Goal: Information Seeking & Learning: Learn about a topic

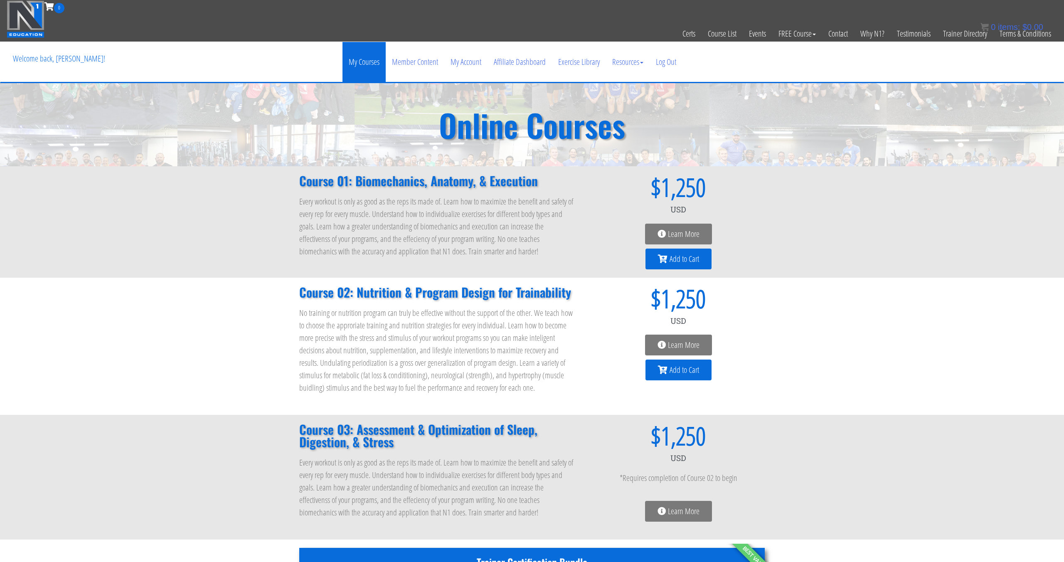
click at [362, 62] on link "My Courses" at bounding box center [363, 62] width 43 height 40
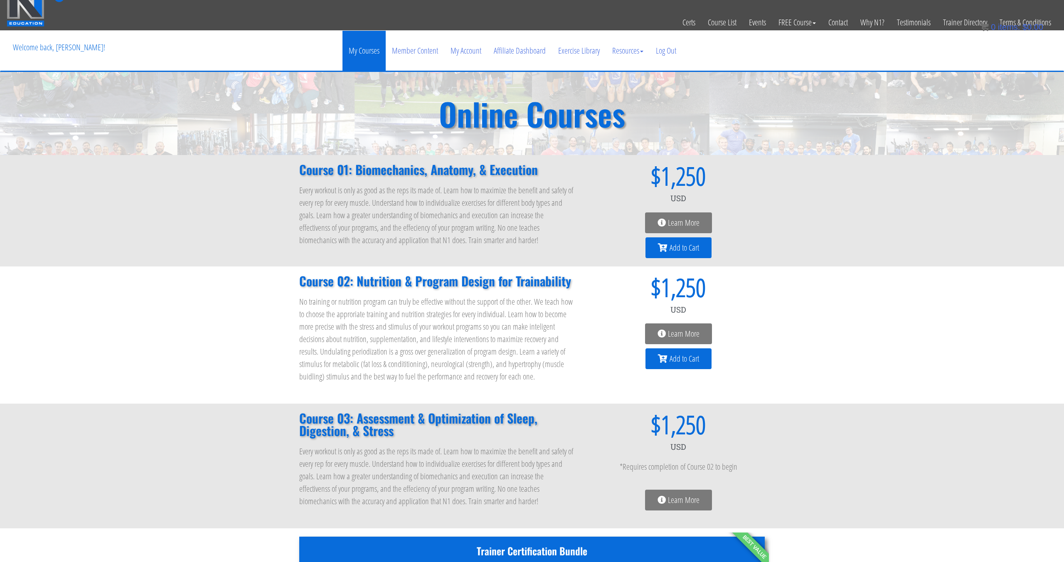
scroll to position [12, 0]
click at [362, 44] on link "My Courses" at bounding box center [363, 50] width 43 height 40
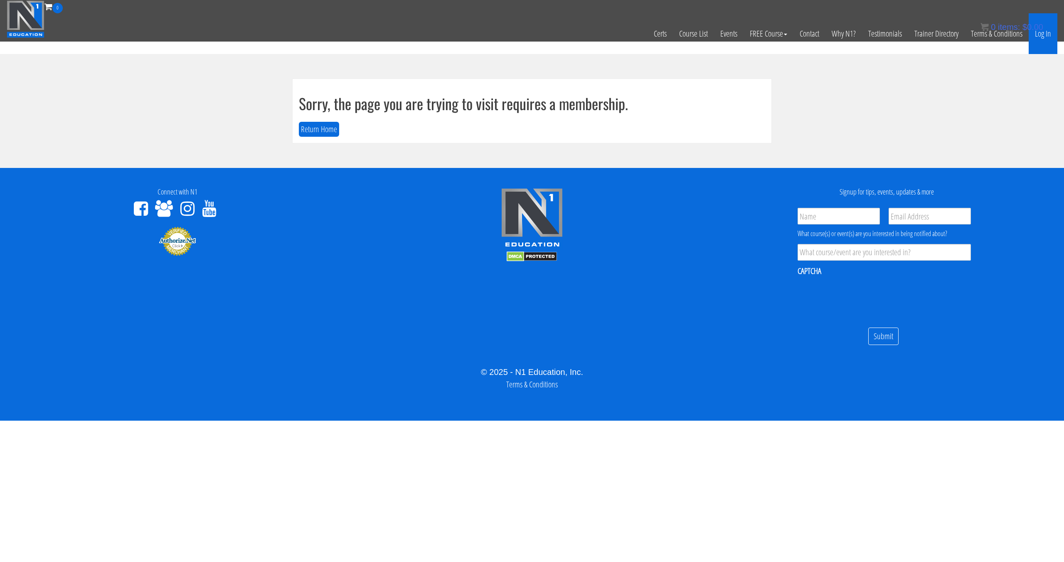
click at [1055, 41] on link "Log In" at bounding box center [1042, 33] width 29 height 41
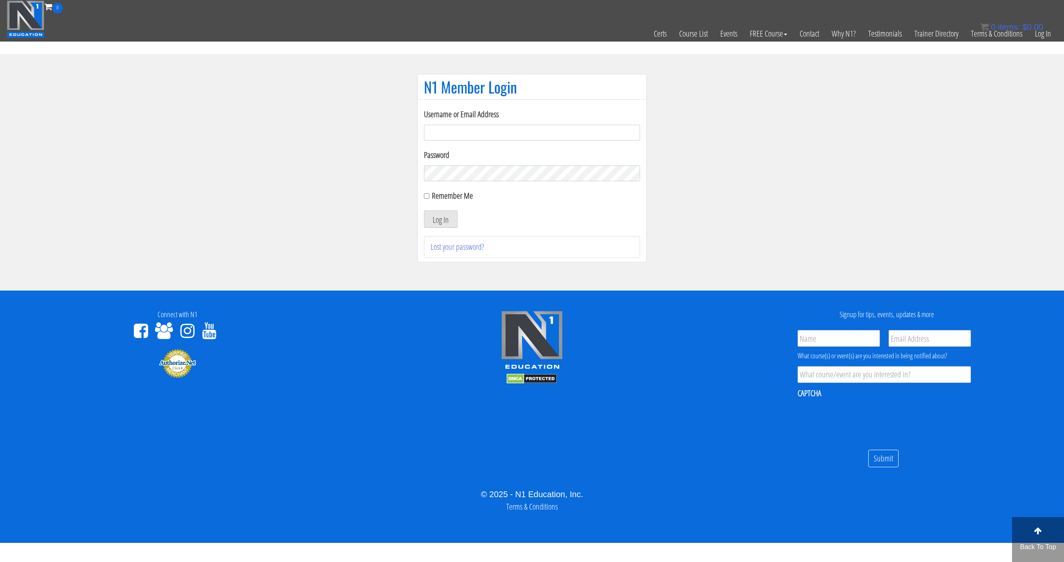
click at [502, 134] on input "Username or Email Address" at bounding box center [532, 133] width 216 height 16
type input "svenarends@live.nl"
click at [450, 221] on button "Log In" at bounding box center [441, 218] width 34 height 17
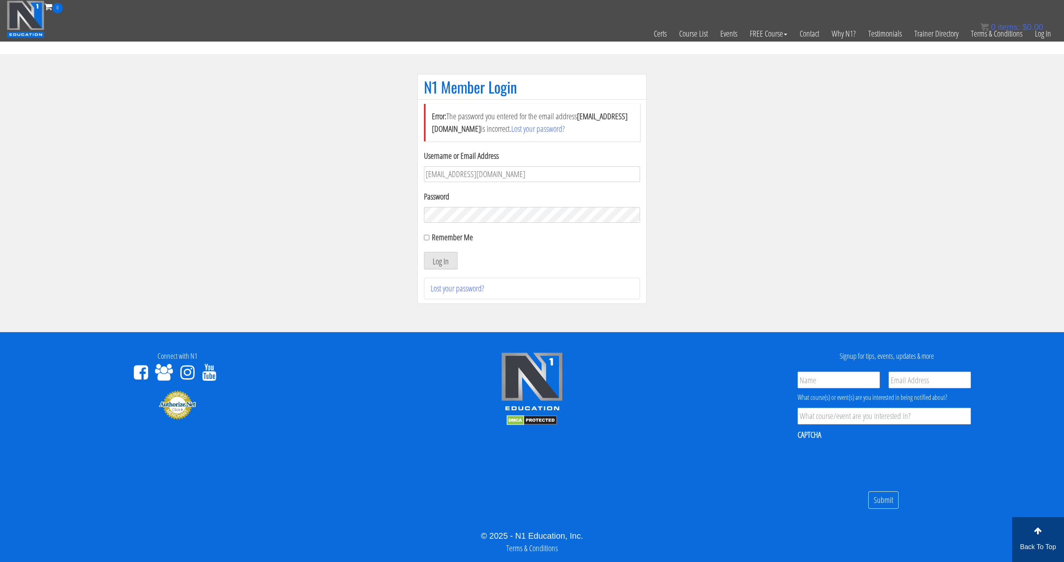
click at [424, 252] on button "Log In" at bounding box center [441, 260] width 34 height 17
click at [428, 238] on input "Remember Me" at bounding box center [426, 237] width 5 height 5
checkbox input "true"
click at [432, 256] on button "Log In" at bounding box center [441, 260] width 34 height 17
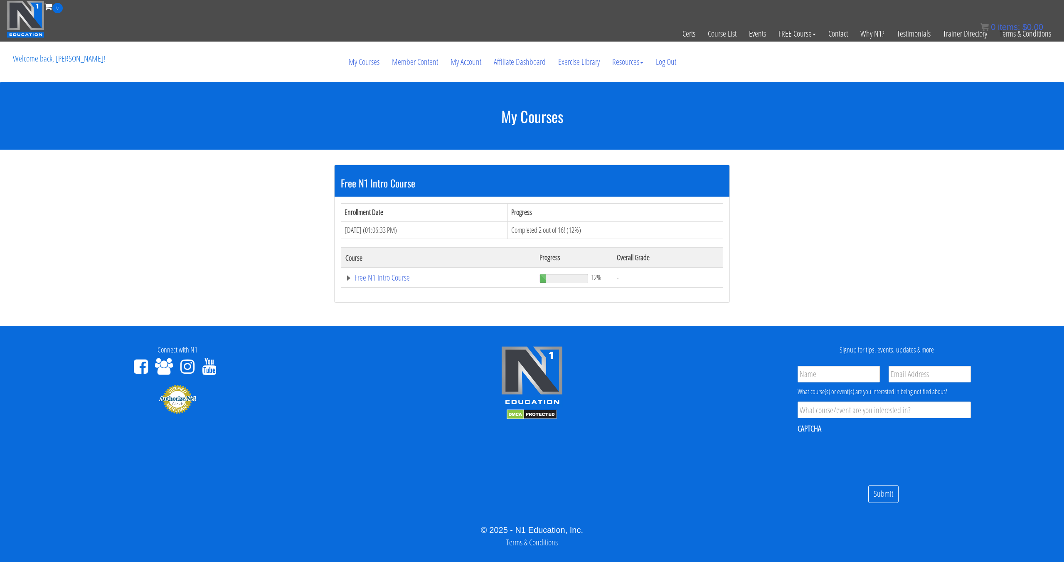
click at [365, 293] on div "Enrollment Date Progress Sep 08, 2025 (01:06:33 PM) Completed 2 out of 16! (12%…" at bounding box center [531, 249] width 395 height 105
click at [373, 280] on link "Free N1 Intro Course" at bounding box center [438, 277] width 186 height 8
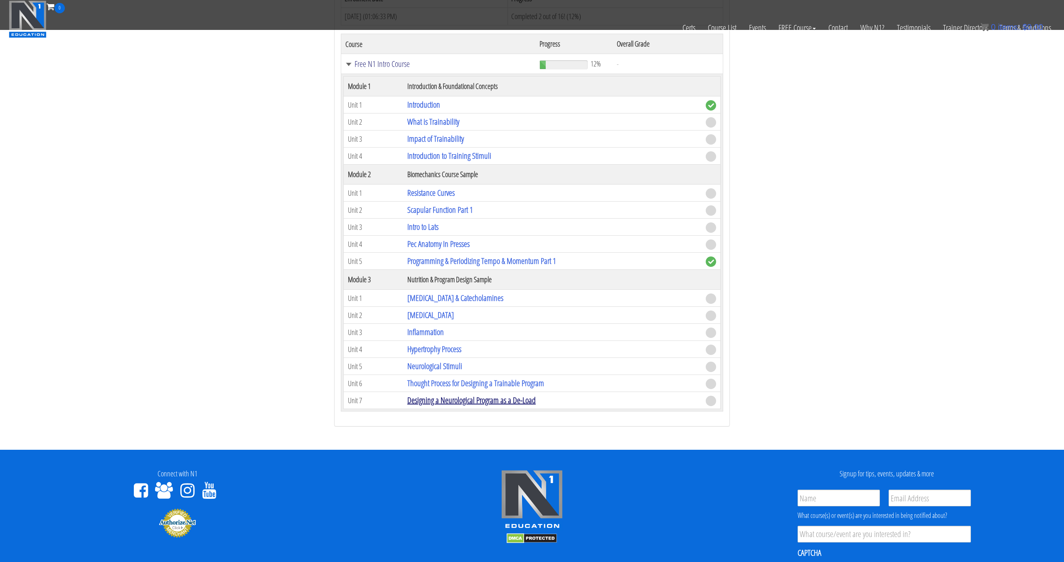
scroll to position [171, 0]
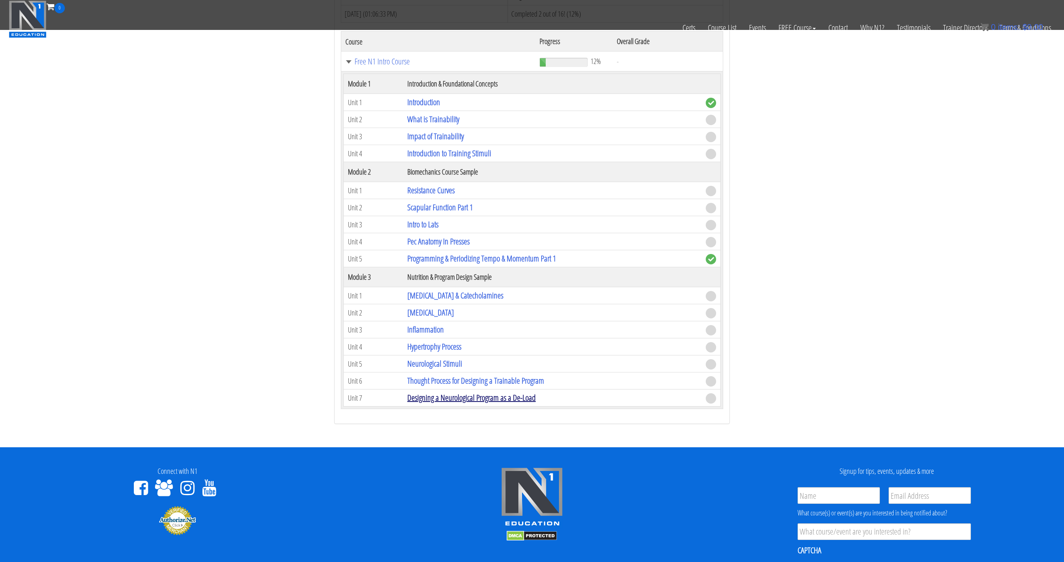
click at [460, 398] on link "Designing a Neurological Program as a De-Load" at bounding box center [471, 397] width 128 height 11
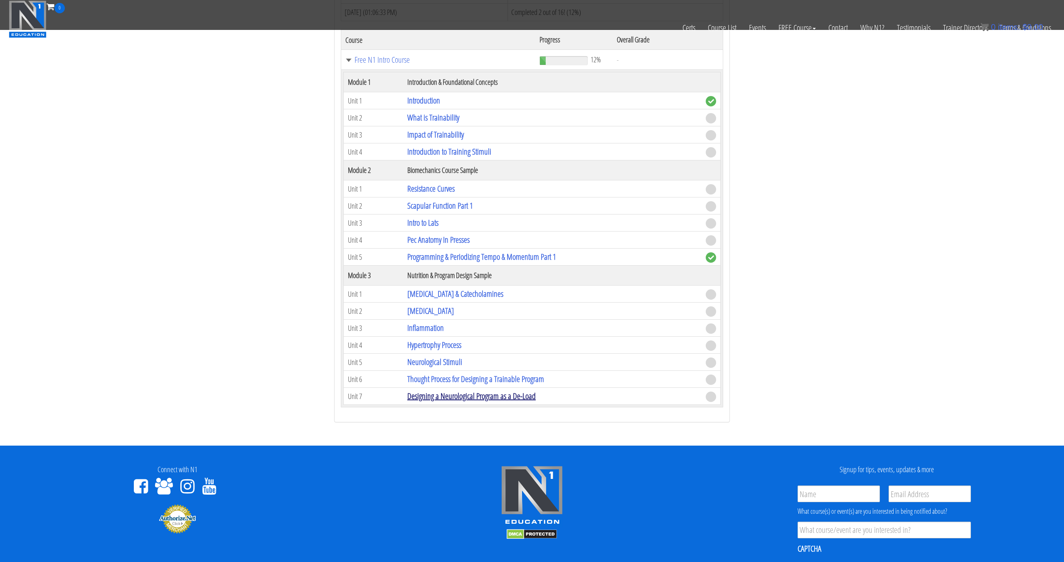
scroll to position [175, 0]
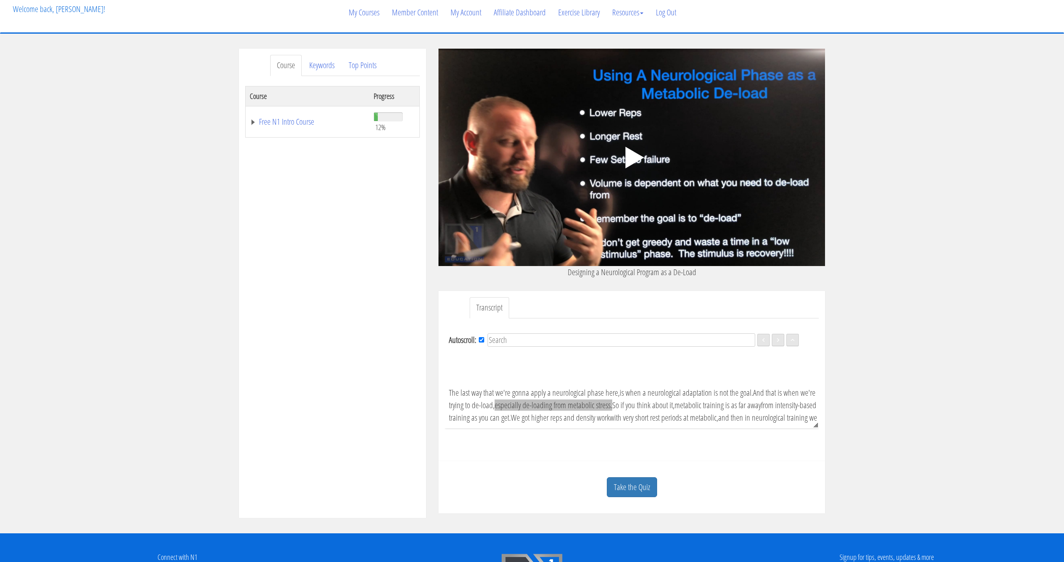
scroll to position [51, 0]
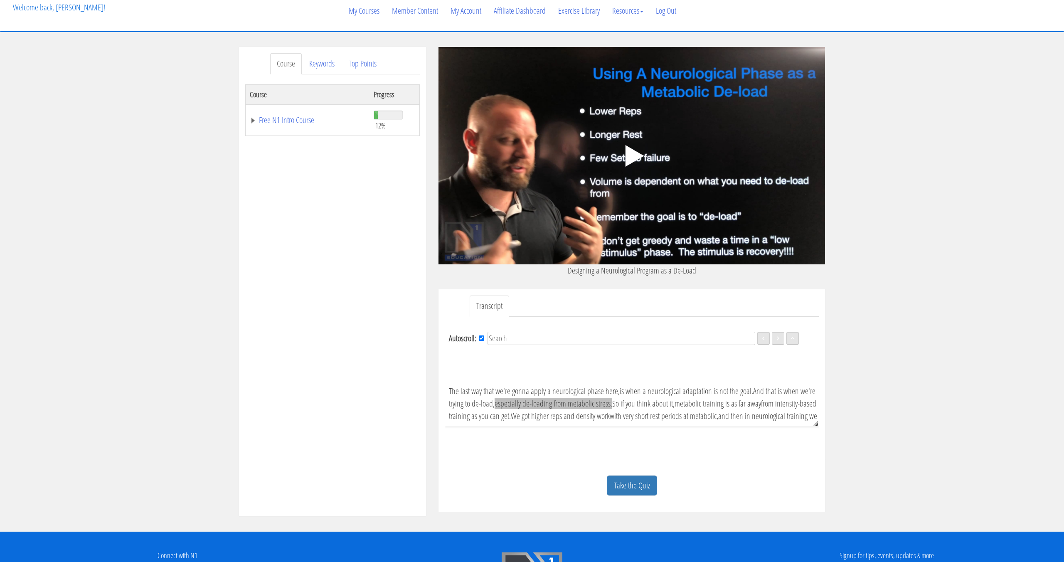
click at [608, 398] on span "especially de-loading from metabolic stress." at bounding box center [553, 403] width 118 height 11
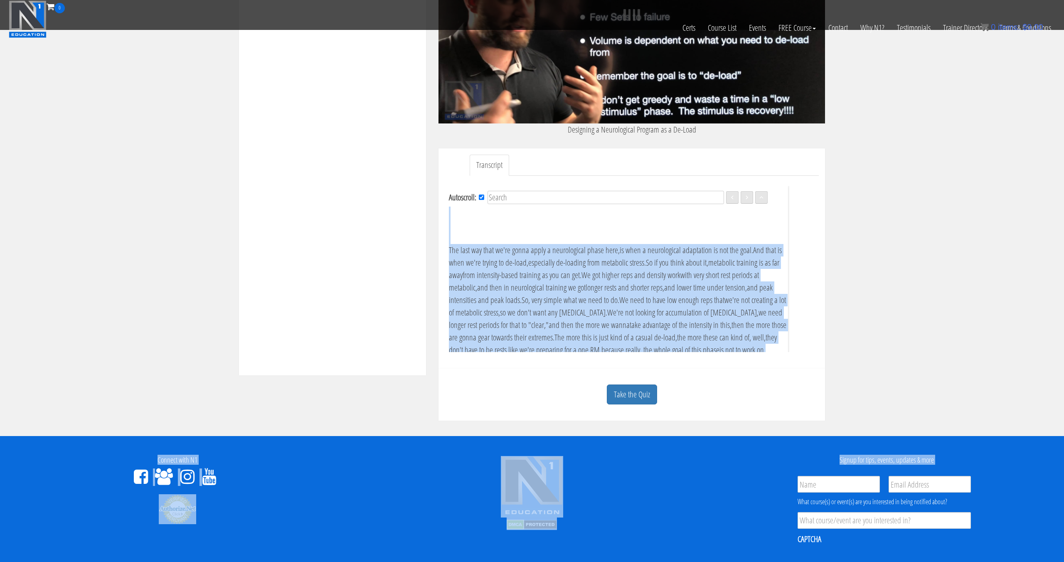
drag, startPoint x: 816, startPoint y: 423, endPoint x: 749, endPoint y: 518, distance: 115.9
click at [783, 543] on div "Skip to content Toggle navigation 0 Certs Course List Events FREE Course Course…" at bounding box center [532, 269] width 1064 height 839
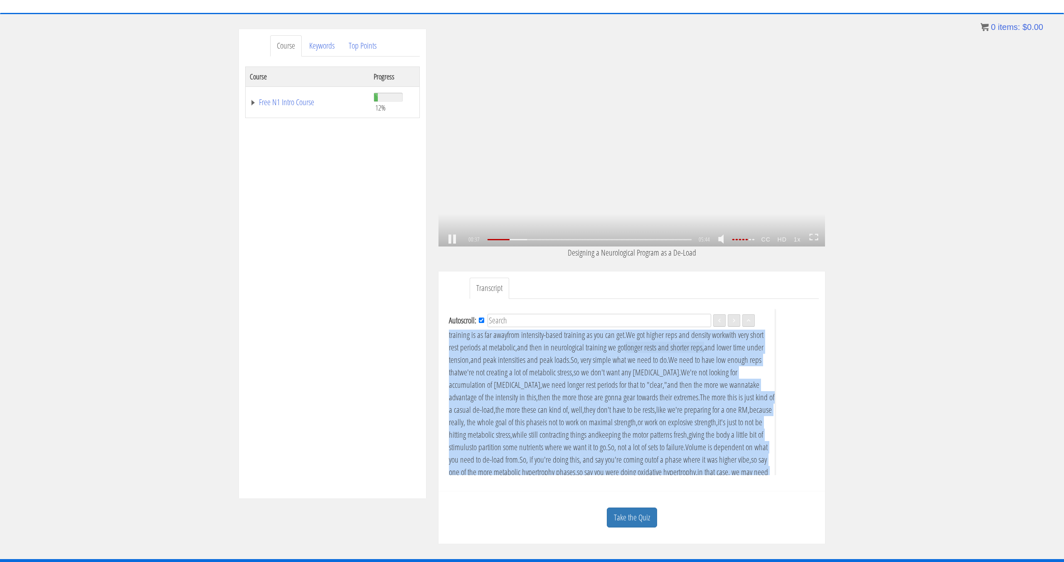
scroll to position [62, 0]
click at [456, 239] on link at bounding box center [452, 239] width 14 height 0
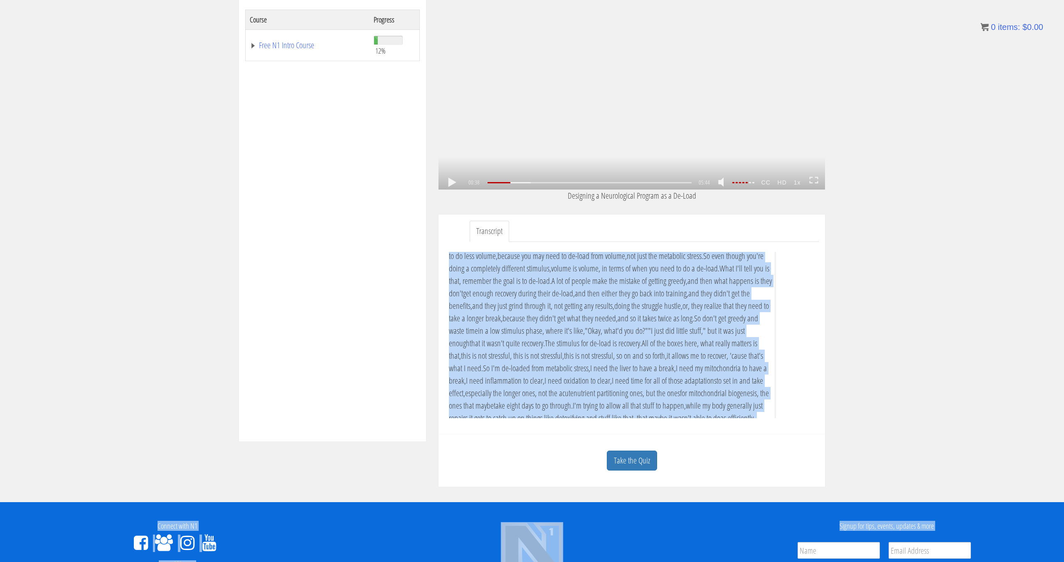
scroll to position [119, 0]
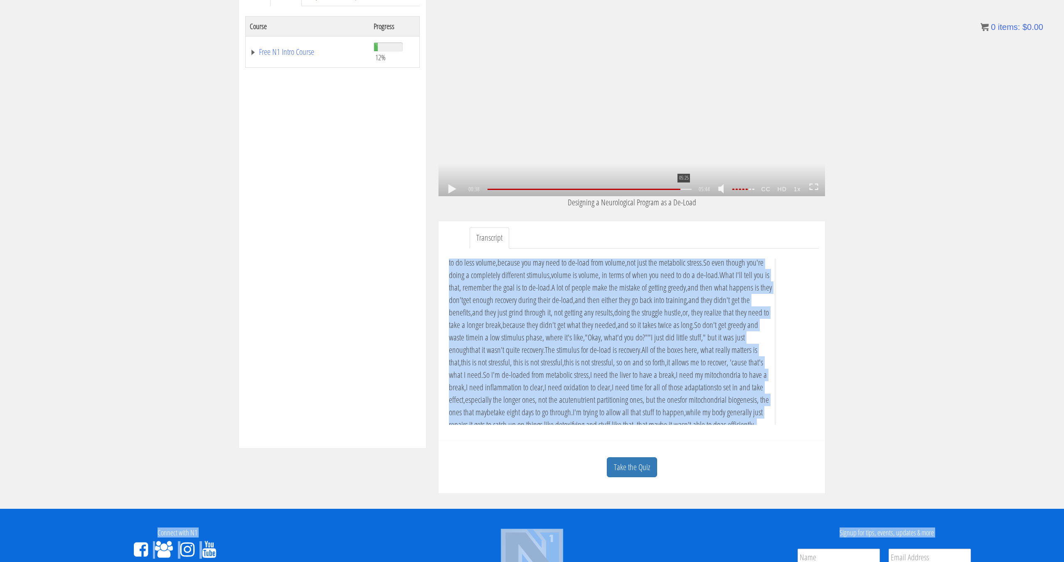
click at [683, 190] on div "05:25" at bounding box center [589, 189] width 204 height 1
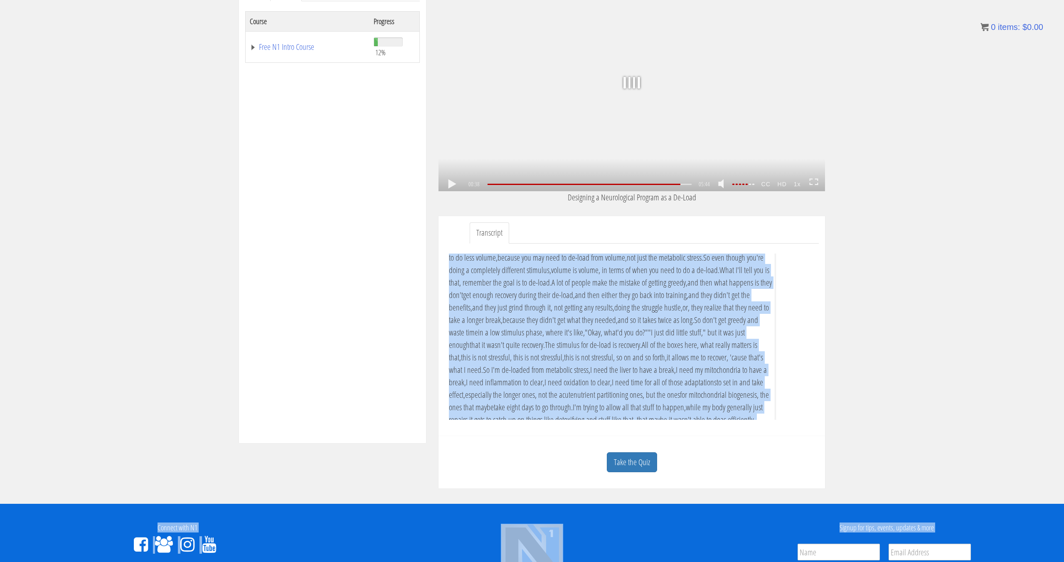
click at [449, 184] on link at bounding box center [452, 184] width 14 height 0
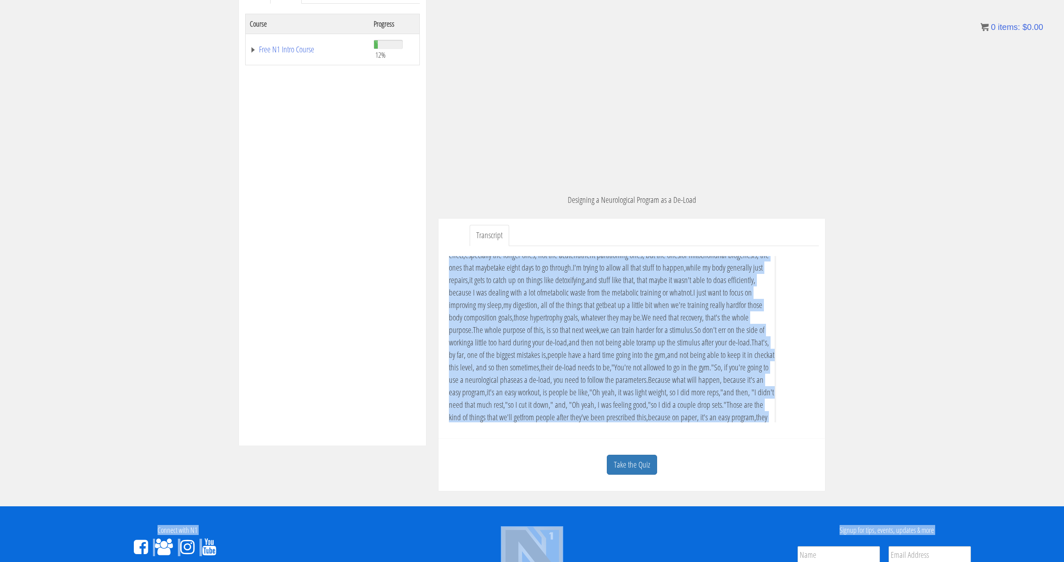
scroll to position [0, 0]
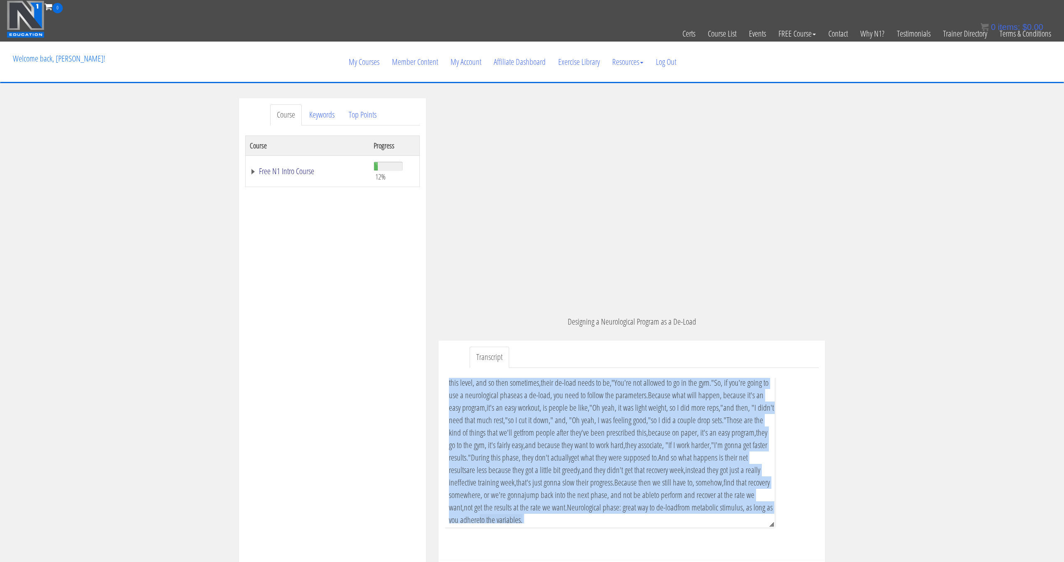
click at [283, 173] on link "Free N1 Intro Course" at bounding box center [308, 171] width 116 height 8
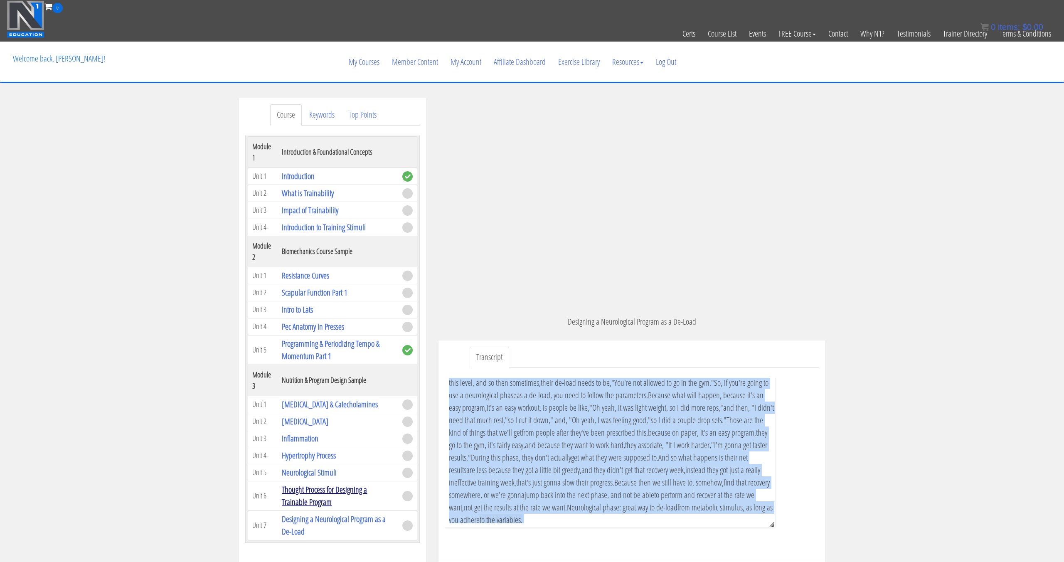
click at [326, 496] on link "Thought Process for Designing a Trainable Program" at bounding box center [324, 496] width 85 height 24
click at [312, 421] on link "[MEDICAL_DATA]" at bounding box center [305, 420] width 47 height 11
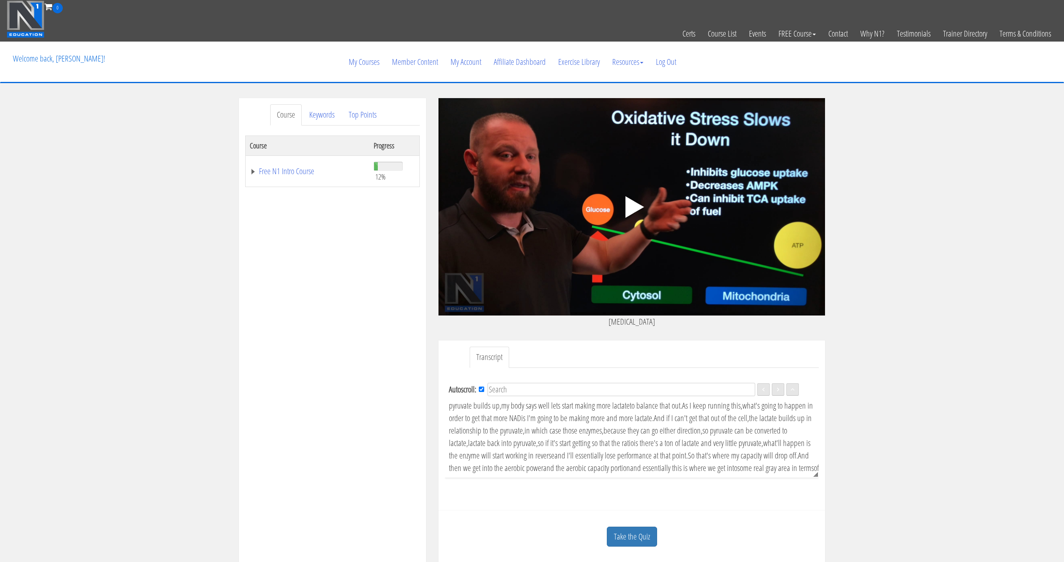
click at [536, 431] on div "Another important regulator of this whole mitochondrial metabolism thing is goi…" at bounding box center [634, 268] width 370 height 2181
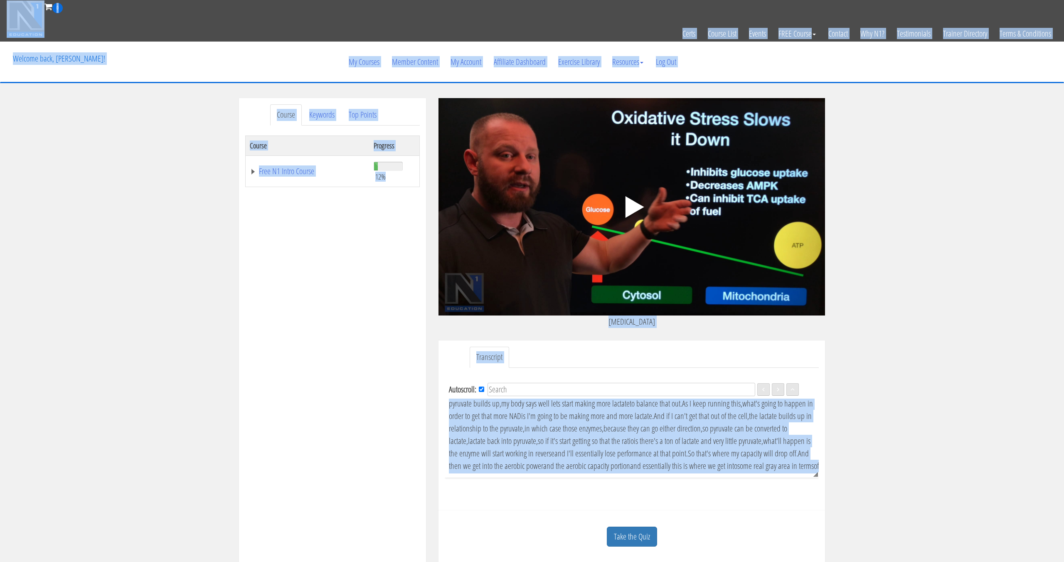
copy body "Skip to content Toggle navigation 0 Certs Course List Events FREE Course Course…"
click at [603, 430] on span "because they can go either direction," at bounding box center [652, 428] width 99 height 11
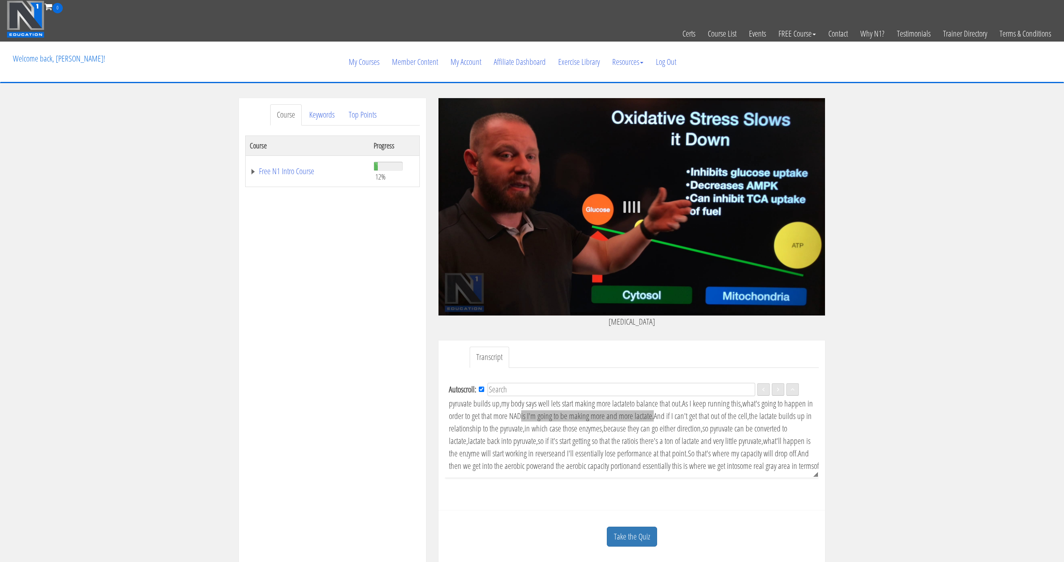
click at [521, 421] on span "is I'm going to be making more and more lactate." at bounding box center [587, 415] width 133 height 11
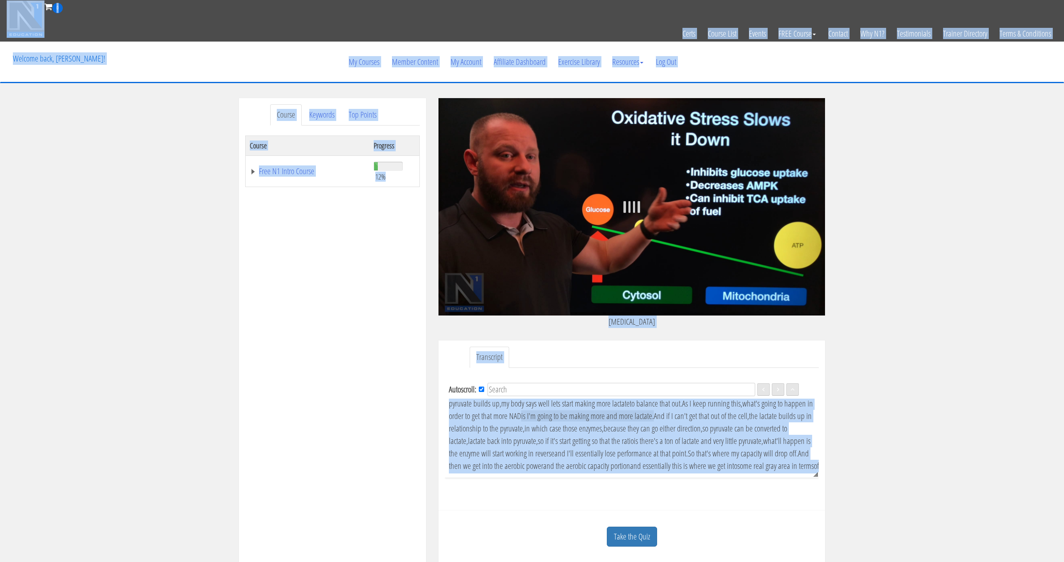
click at [521, 421] on span "is I'm going to be making more and more lactate." at bounding box center [587, 415] width 133 height 11
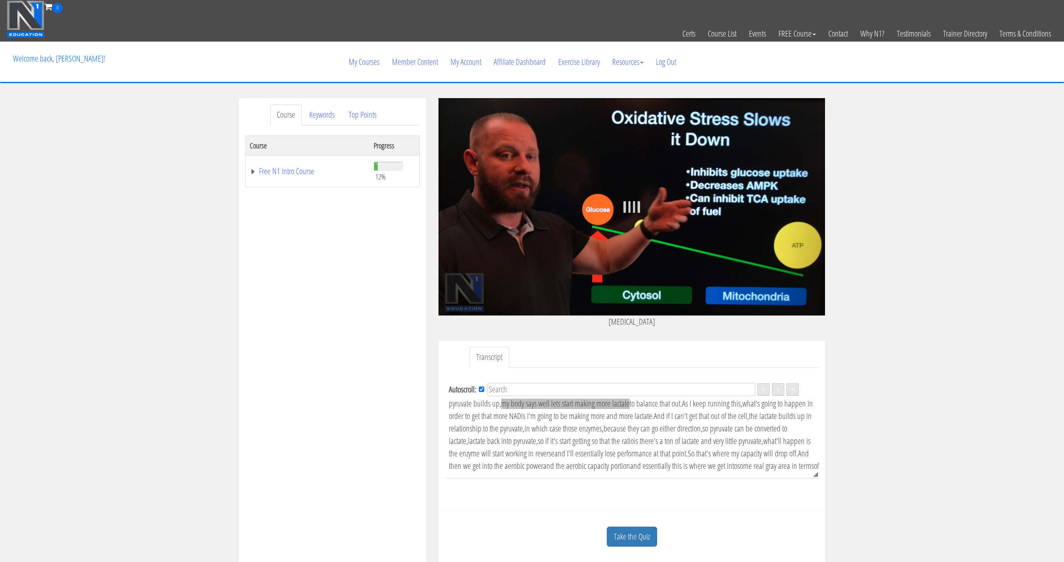
click at [501, 408] on span "my body says well lets start making more lactate" at bounding box center [565, 403] width 128 height 11
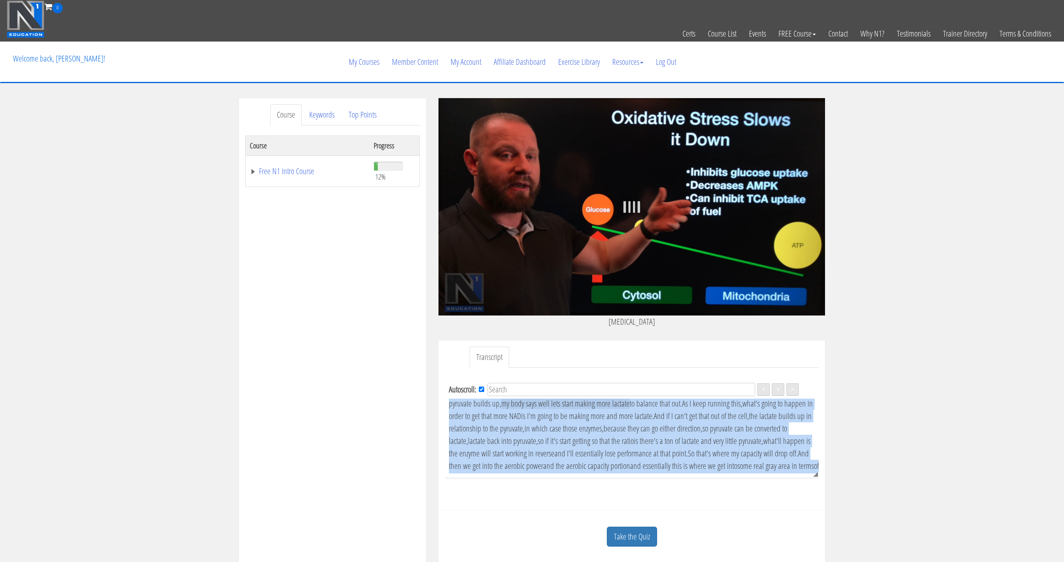
click at [501, 408] on span "my body says well lets start making more lactate" at bounding box center [565, 403] width 128 height 11
click at [501, 407] on span "my body says well lets start making more lactate" at bounding box center [565, 403] width 128 height 11
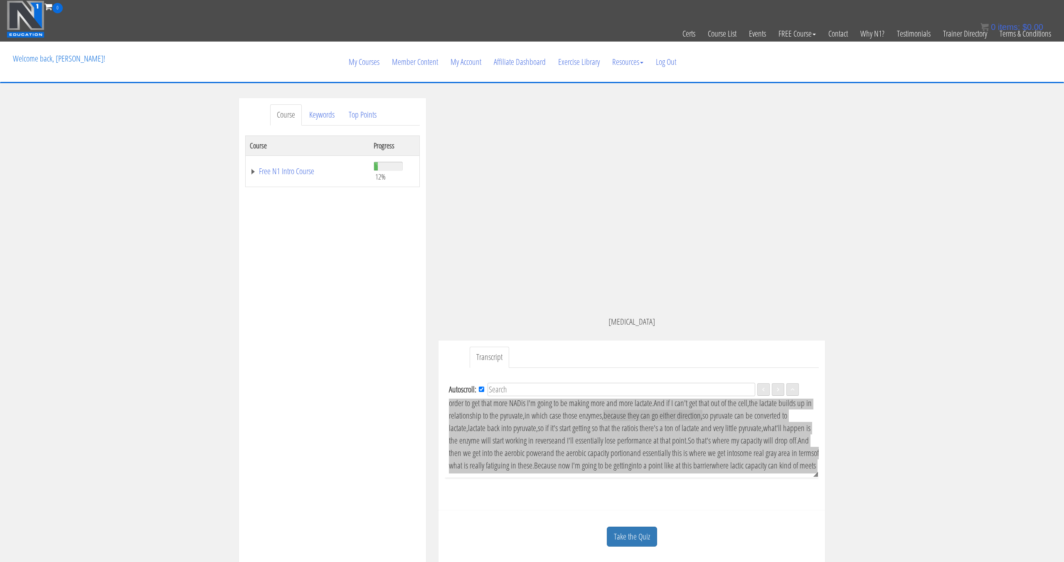
scroll to position [1240, 0]
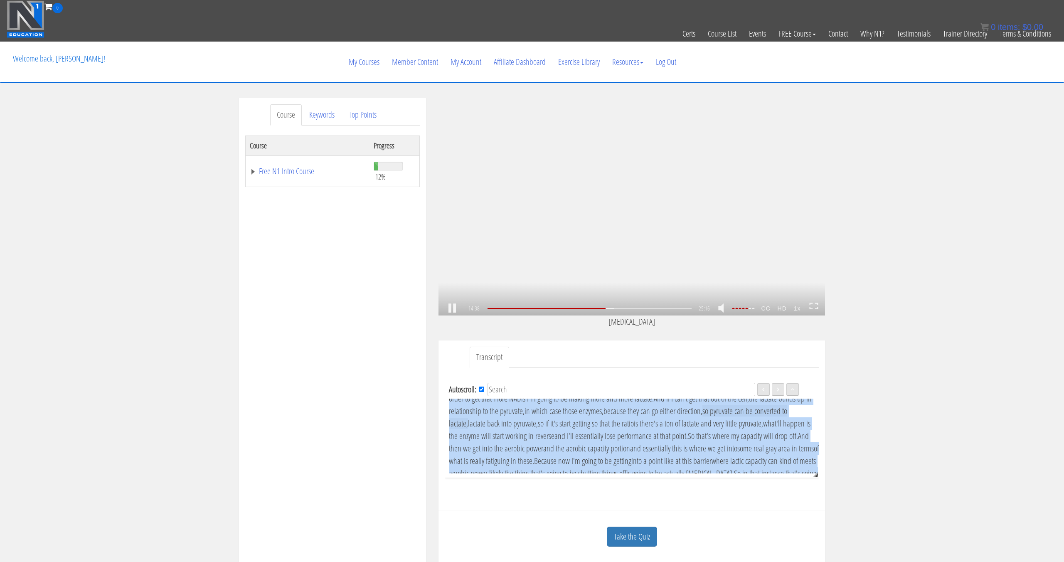
click at [766, 309] on strong "CC" at bounding box center [765, 308] width 16 height 13
click at [798, 288] on link "English" at bounding box center [792, 289] width 61 height 19
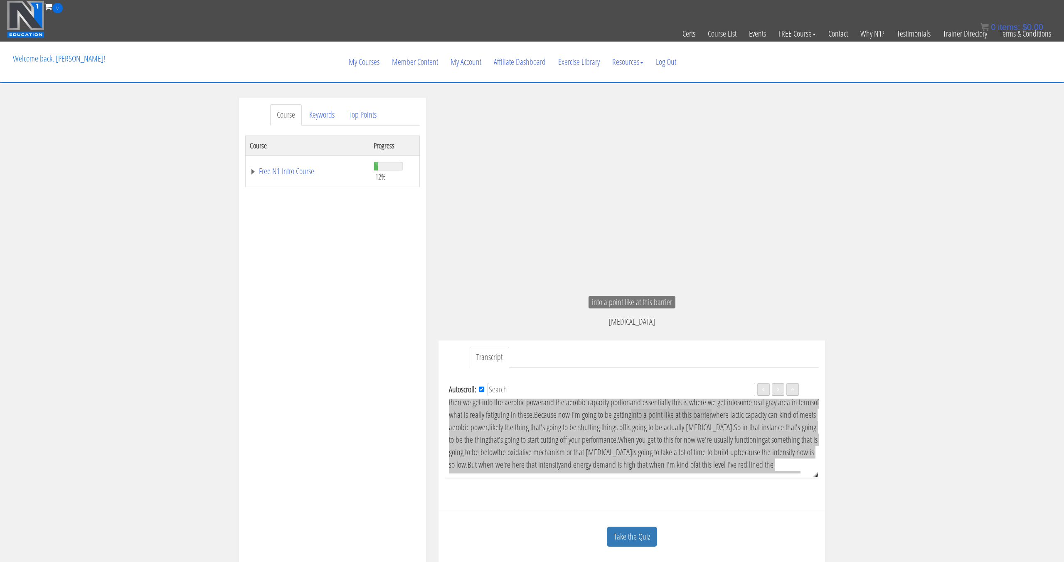
scroll to position [1291, 0]
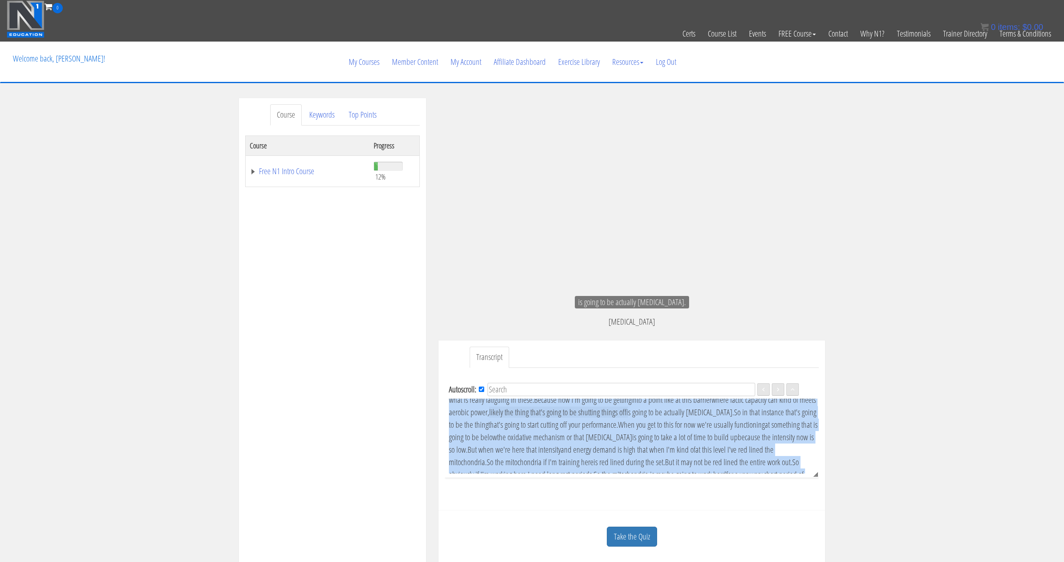
click at [605, 221] on div ".a{fill:#000;opacity:0.65;}.b{fill:#fff;opacity:1.0;} .fp-color-play{opacity:0.…" at bounding box center [631, 206] width 386 height 217
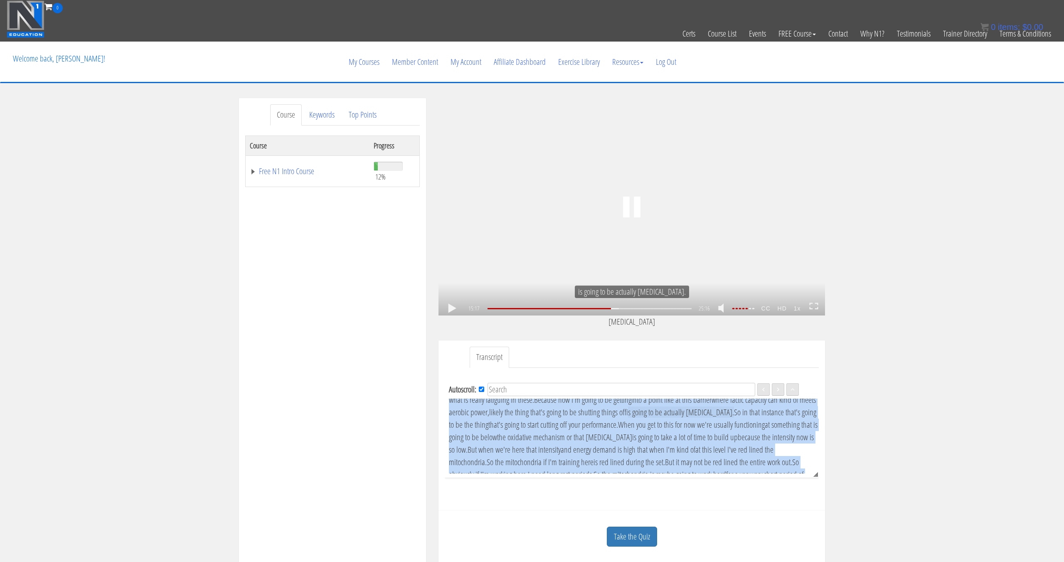
scroll to position [1304, 0]
click at [605, 221] on div ".a{fill:#000;opacity:0.65;}.b{fill:#fff;opacity:1.0;} .fp-color-play{opacity:0.…" at bounding box center [631, 206] width 386 height 217
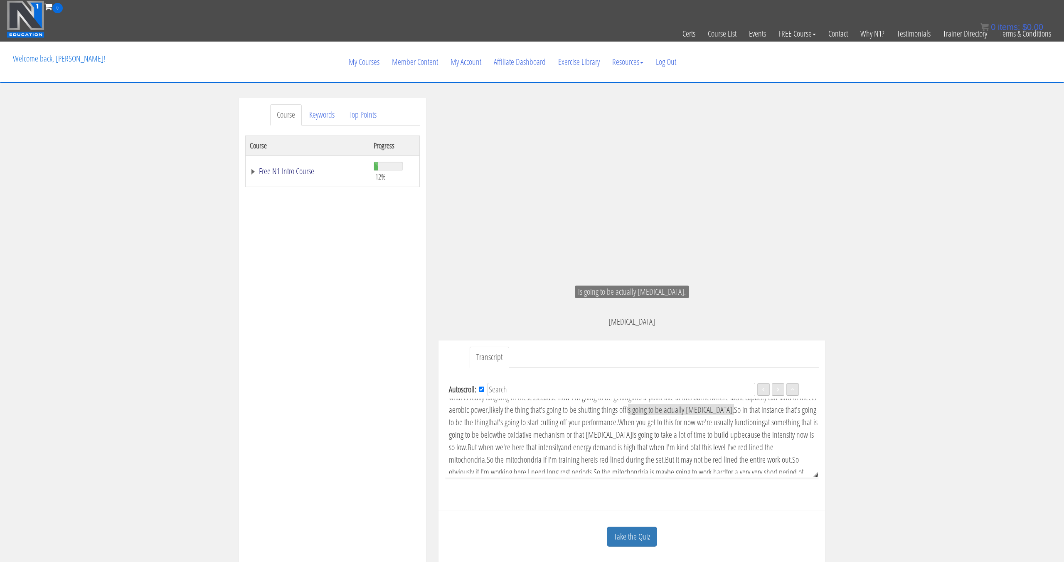
click at [291, 176] on td "Free N1 Intro Course" at bounding box center [308, 170] width 124 height 31
click at [292, 174] on link "Free N1 Intro Course" at bounding box center [308, 171] width 116 height 8
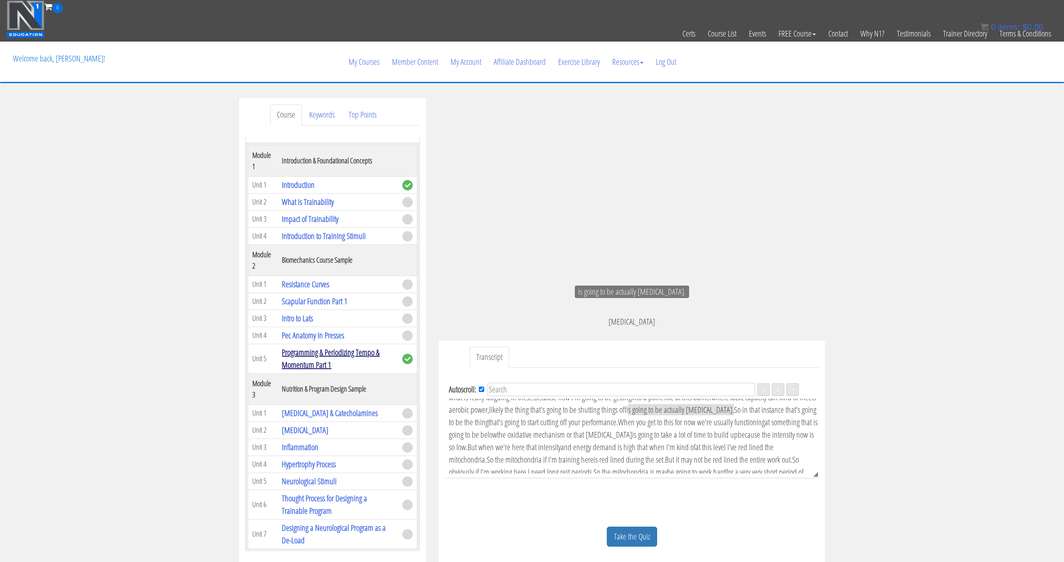
scroll to position [53, 0]
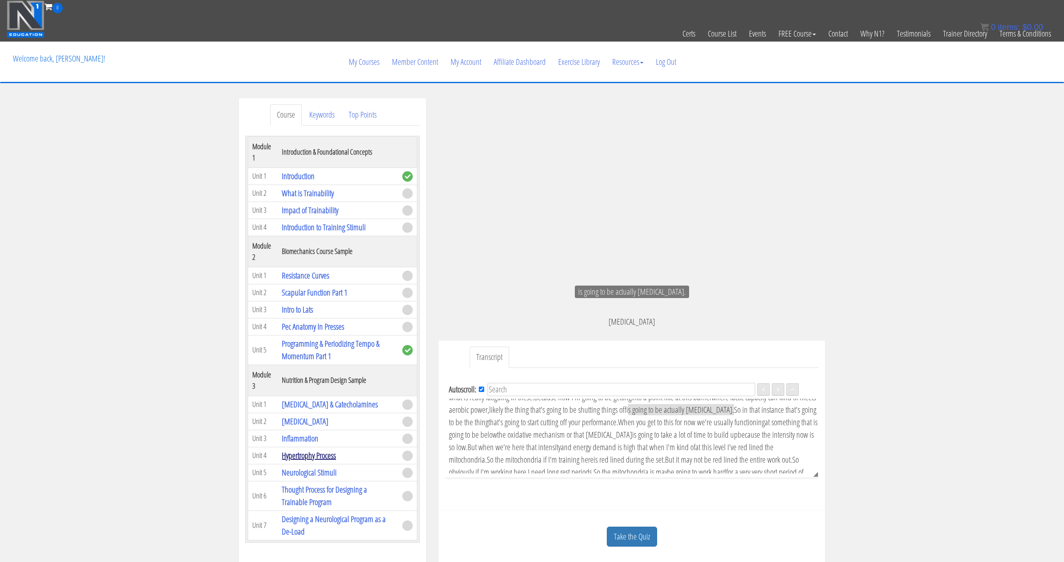
click at [310, 453] on link "Hypertrophy Process" at bounding box center [309, 455] width 54 height 11
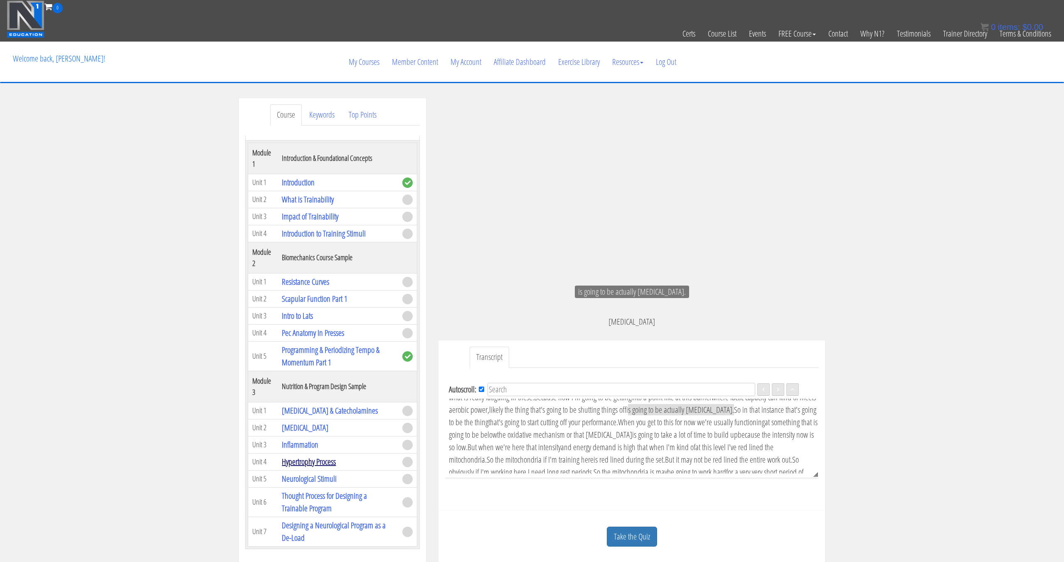
click at [310, 462] on link "Hypertrophy Process" at bounding box center [309, 461] width 54 height 11
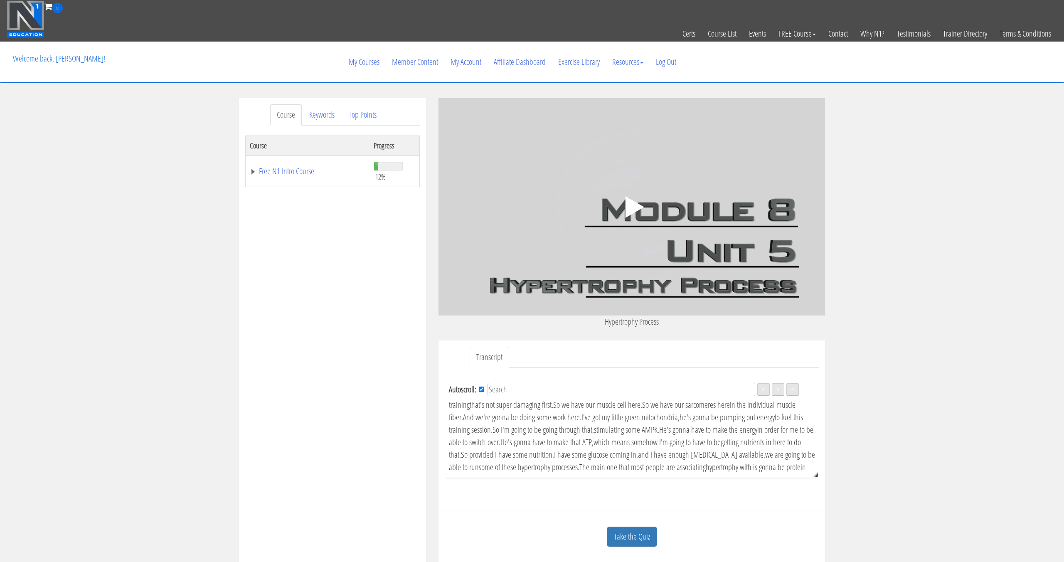
scroll to position [33, 0]
click at [532, 436] on span "He's gonna have to make that ATP," at bounding box center [546, 433] width 93 height 11
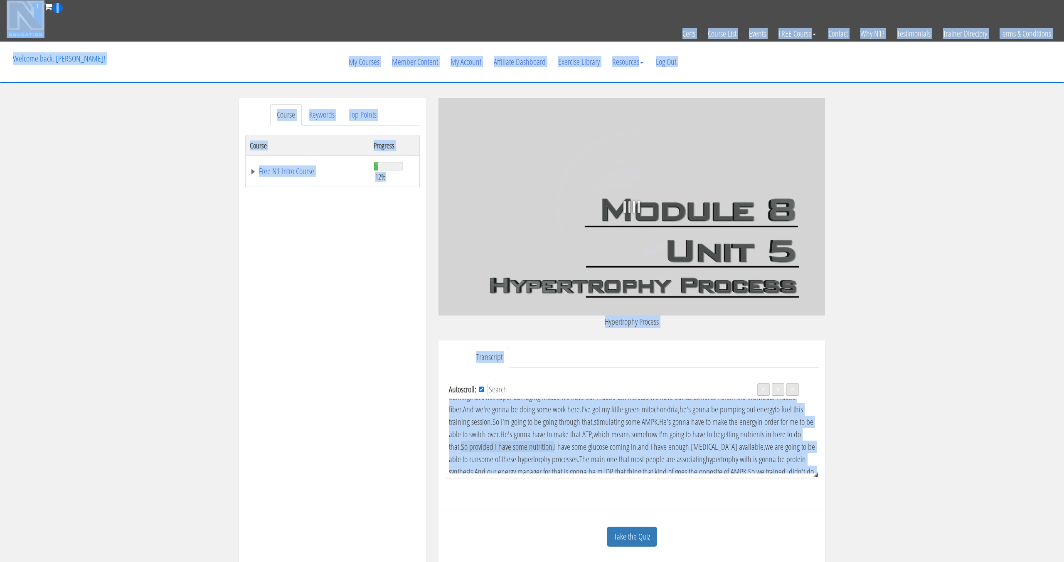
click at [528, 447] on span "So provided I have some nutrition," at bounding box center [507, 446] width 93 height 11
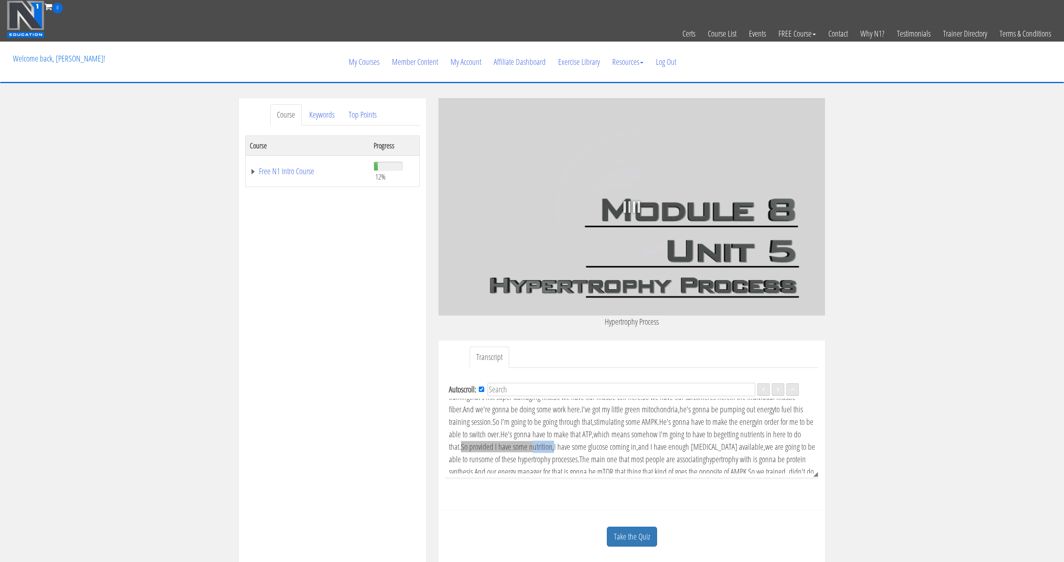
click at [528, 447] on span "So provided I have some nutrition," at bounding box center [507, 446] width 93 height 11
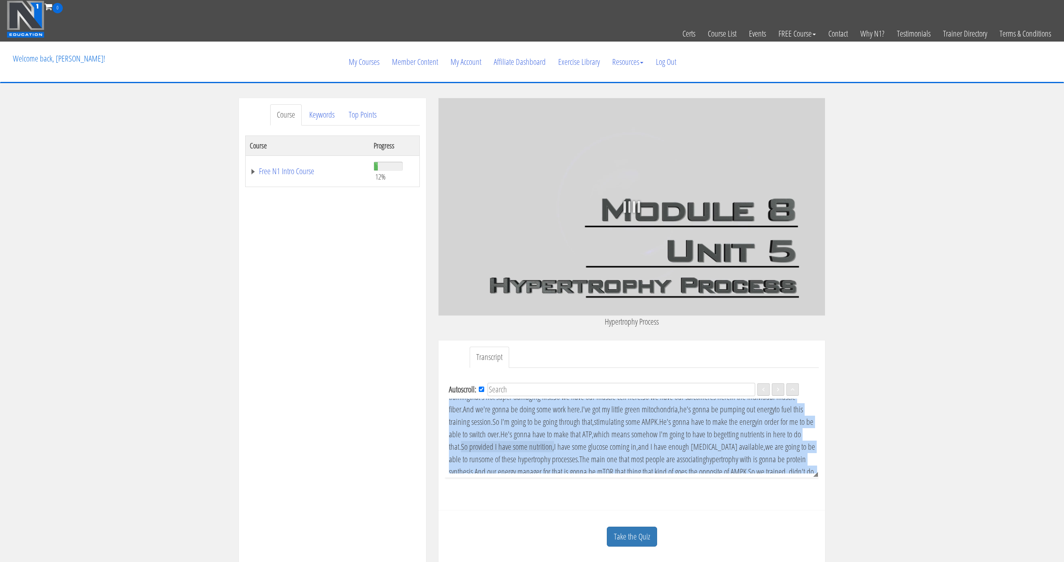
click at [528, 447] on span "So provided I have some nutrition," at bounding box center [507, 446] width 93 height 11
copy div "All right, now we're gonna draw up a cascade of events on how some of this stim…"
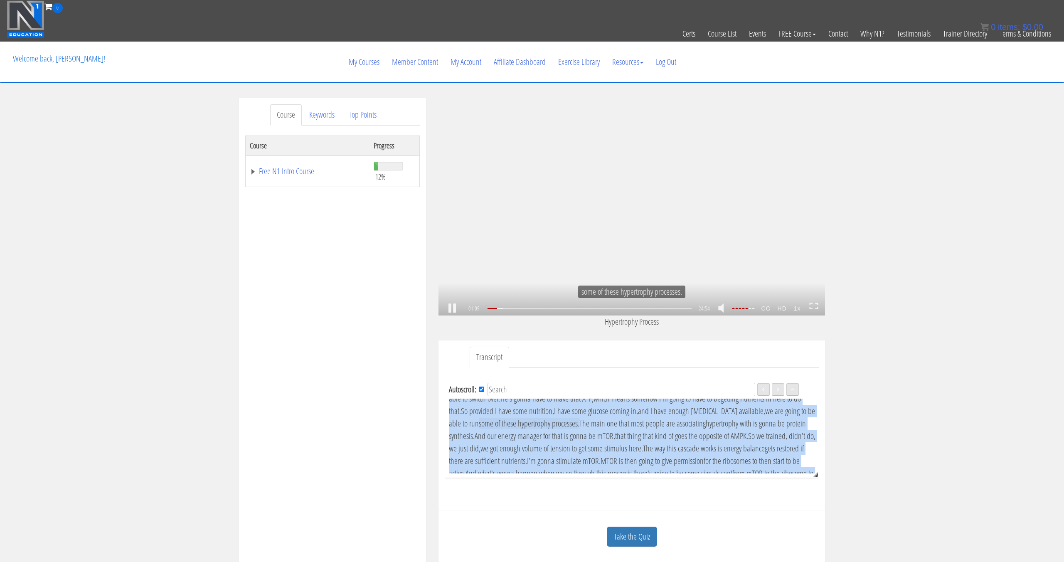
scroll to position [74, 0]
click at [611, 179] on div ".a{fill:#000;opacity:0.65;}.b{fill:#fff;opacity:1.0;} .fp-color-play{opacity:0.…" at bounding box center [631, 206] width 386 height 217
click at [705, 218] on div ".a{fill:#000;opacity:0.65;}.b{fill:#fff;opacity:1.0;} .fp-color-play{opacity:0.…" at bounding box center [631, 206] width 386 height 217
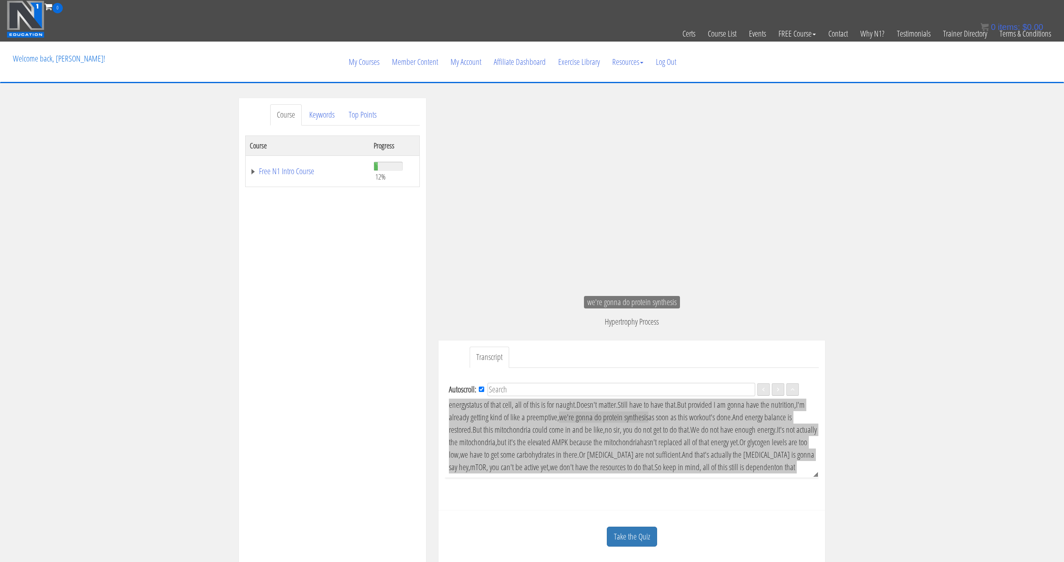
scroll to position [442, 0]
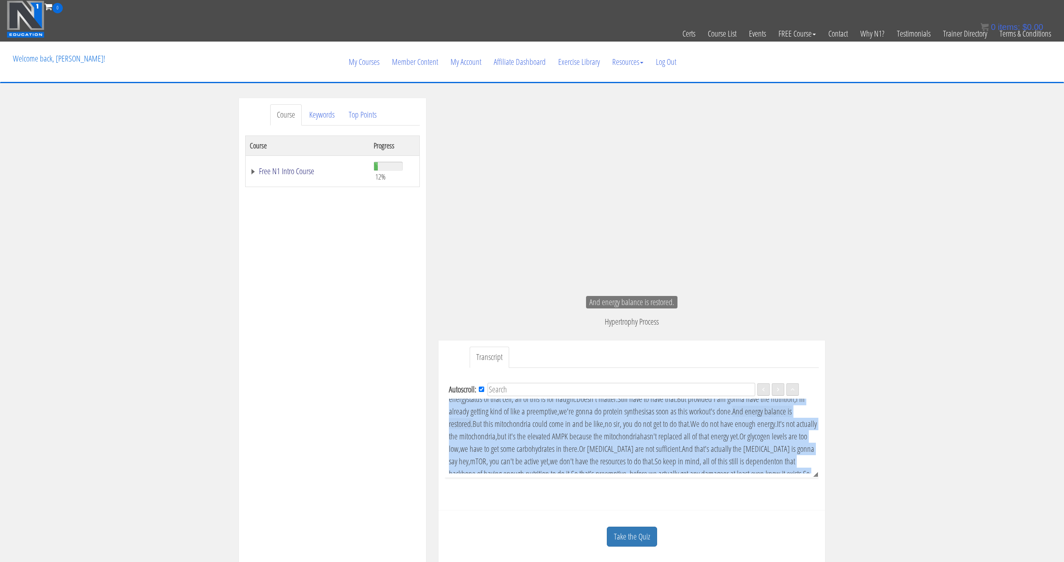
click at [295, 170] on link "Free N1 Intro Course" at bounding box center [308, 171] width 116 height 8
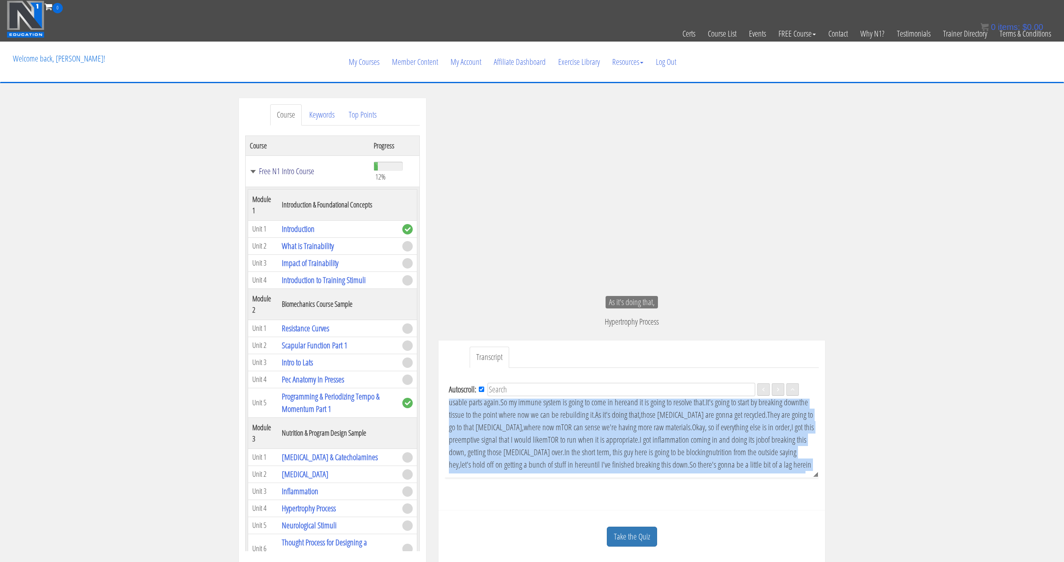
scroll to position [607, 0]
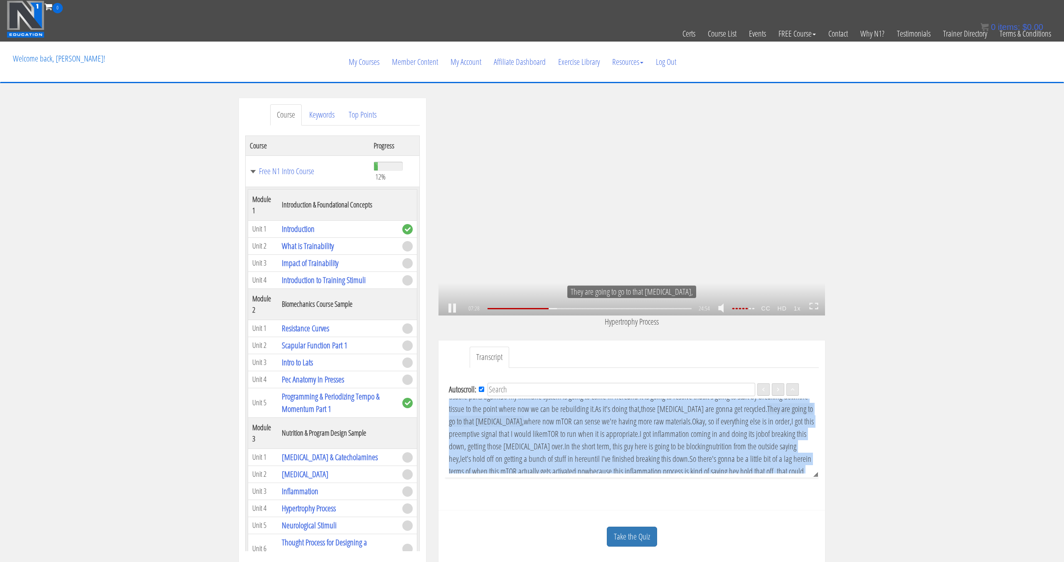
click at [581, 213] on div ".a{fill:#000;opacity:0.65;}.b{fill:#fff;opacity:1.0;} .fp-color-play{opacity:0.…" at bounding box center [631, 206] width 386 height 217
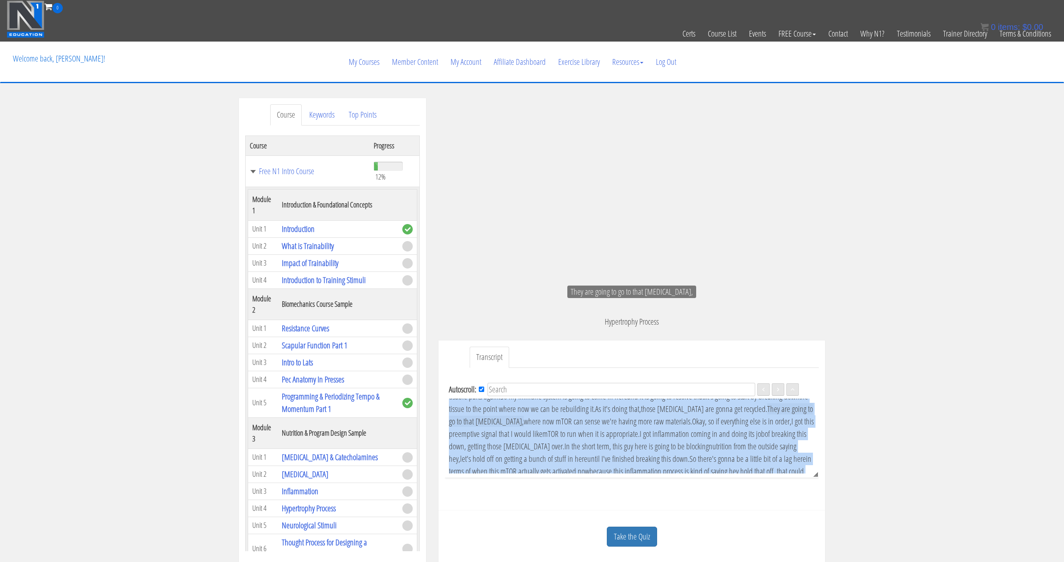
click at [581, 213] on div ".a{fill:#000;opacity:0.65;}.b{fill:#fff;opacity:1.0;} .fp-color-play{opacity:0.…" at bounding box center [631, 206] width 386 height 217
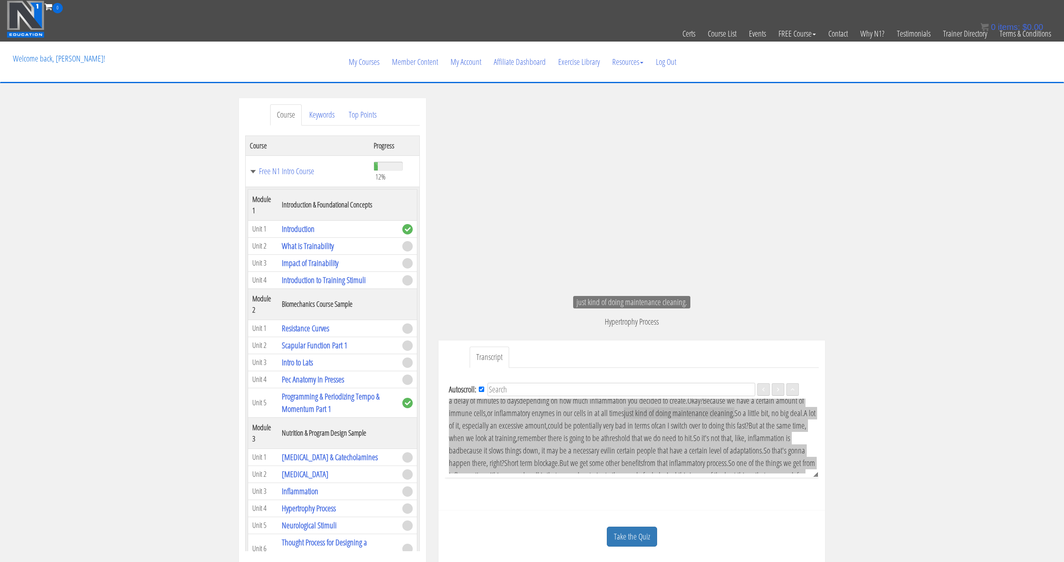
scroll to position [708, 0]
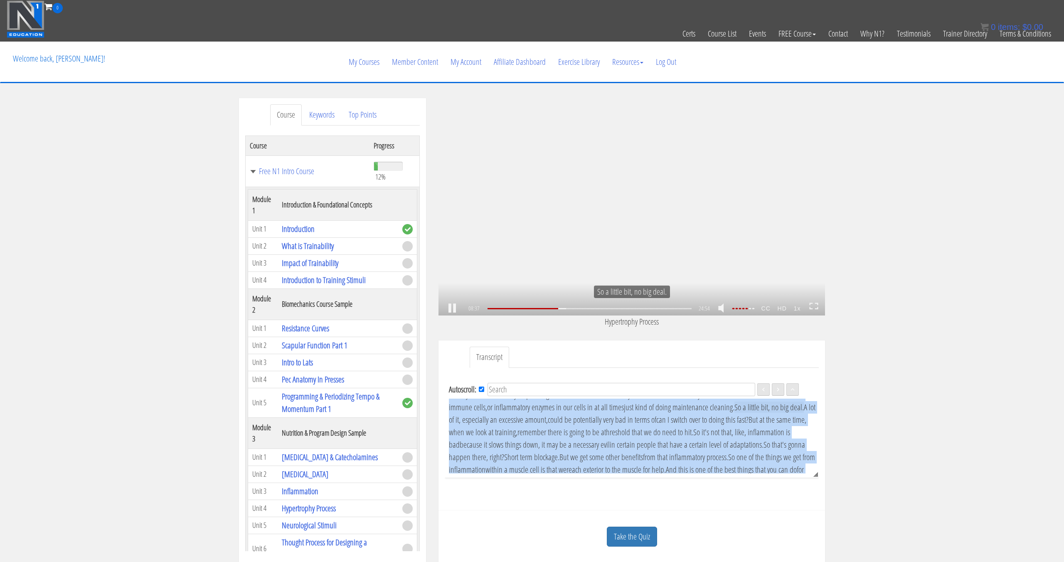
click at [585, 172] on div ".a{fill:#000;opacity:0.65;}.b{fill:#fff;opacity:1.0;} .fp-color-play{opacity:0.…" at bounding box center [631, 206] width 386 height 217
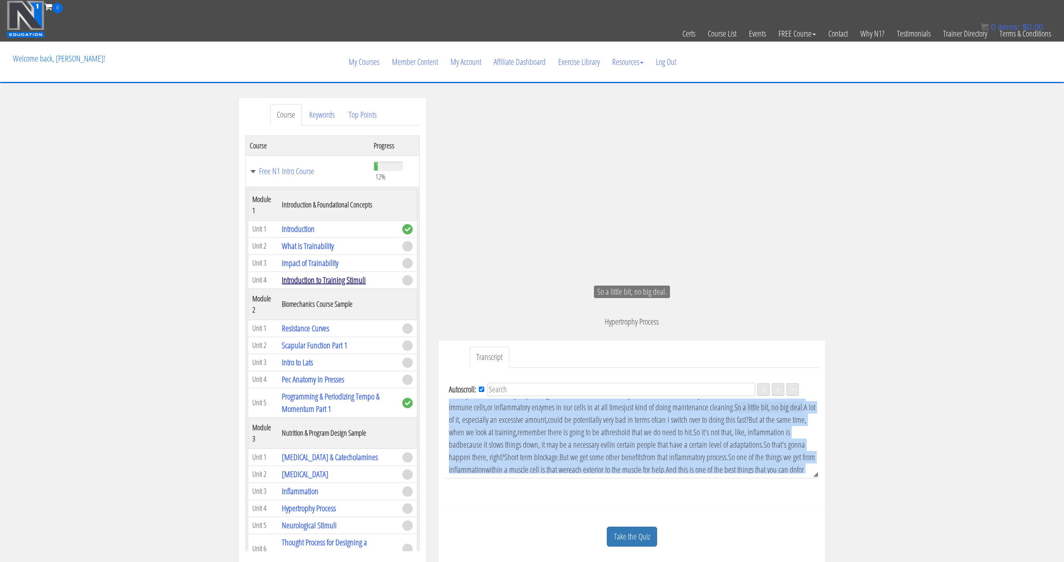
click at [327, 284] on link "Introduction to Training Stimuli" at bounding box center [324, 279] width 84 height 11
click at [329, 282] on link "Introduction to Training Stimuli" at bounding box center [324, 279] width 84 height 11
click at [331, 459] on link "[MEDICAL_DATA] & Catecholamines" at bounding box center [330, 456] width 96 height 11
click at [332, 459] on link "[MEDICAL_DATA] & Catecholamines" at bounding box center [330, 456] width 96 height 11
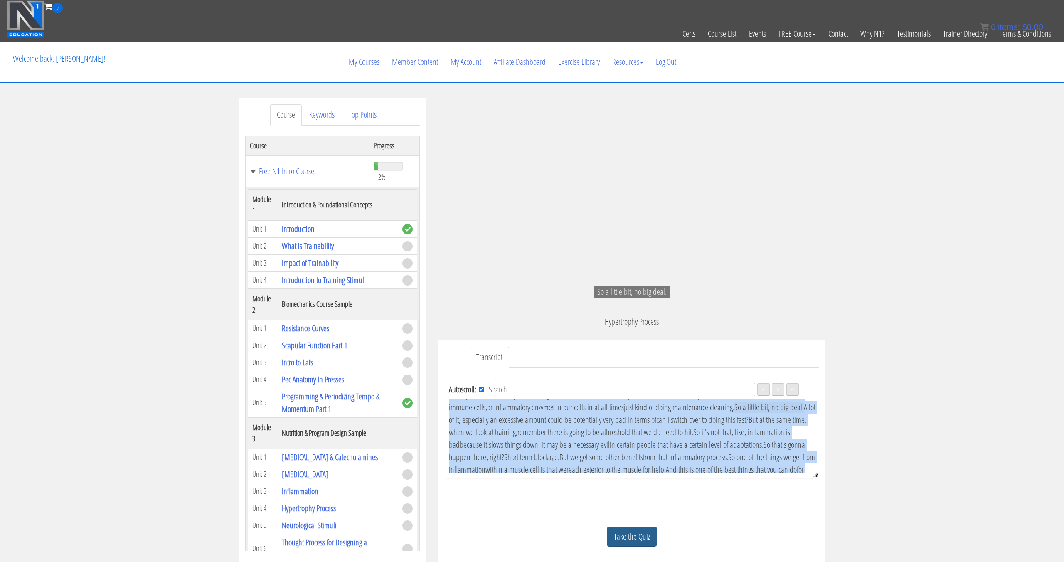
click at [650, 544] on link "Take the Quiz" at bounding box center [632, 536] width 50 height 20
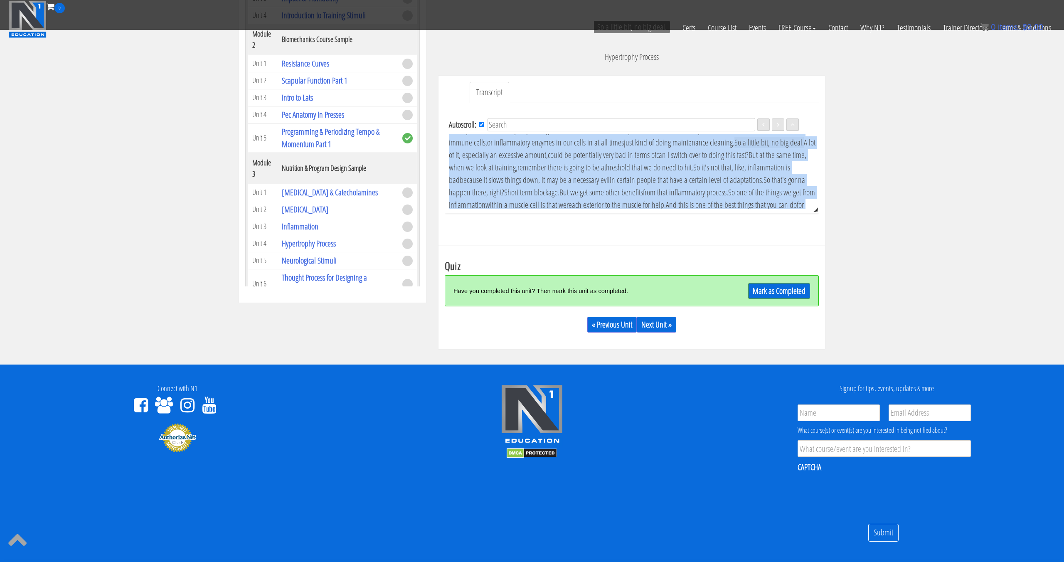
scroll to position [278, 0]
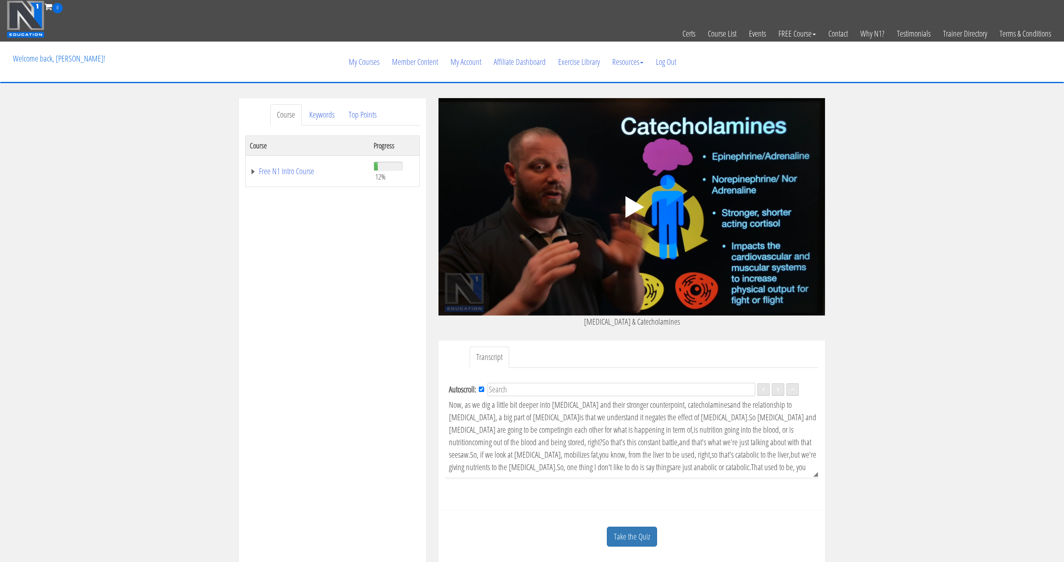
click at [625, 194] on icon ".fp-color-play{opacity:0.65;}.controlbutton{fill:#fff;}" at bounding box center [631, 207] width 52 height 52
click at [590, 449] on span "but we're giving nutrients to the muscle tissue." at bounding box center [632, 461] width 367 height 24
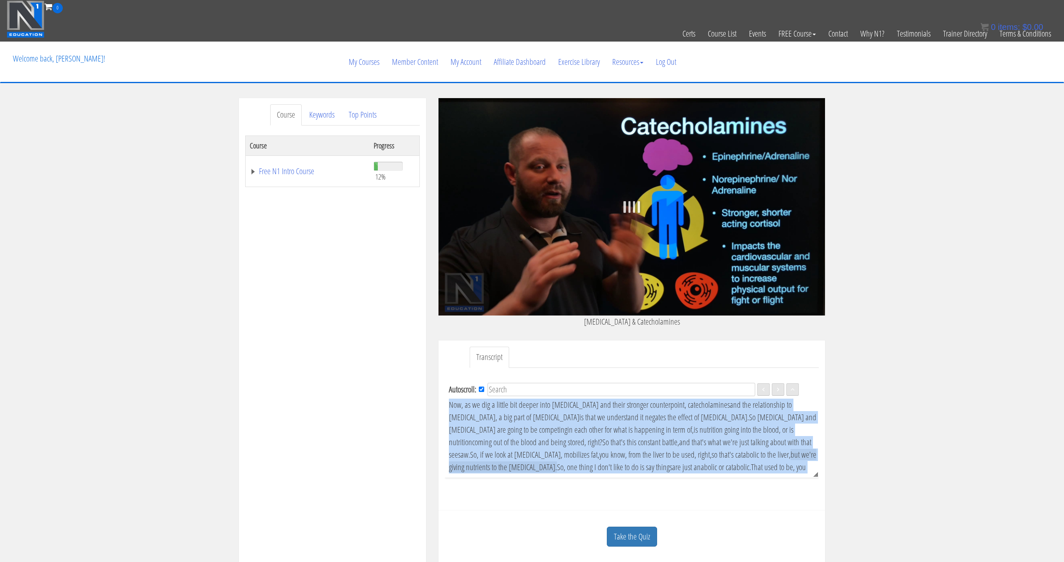
click at [590, 449] on span "but we're giving nutrients to the muscle tissue." at bounding box center [632, 461] width 367 height 24
copy div "Now, as we dig a little bit deeper into cortisol and their stronger counterpoin…"
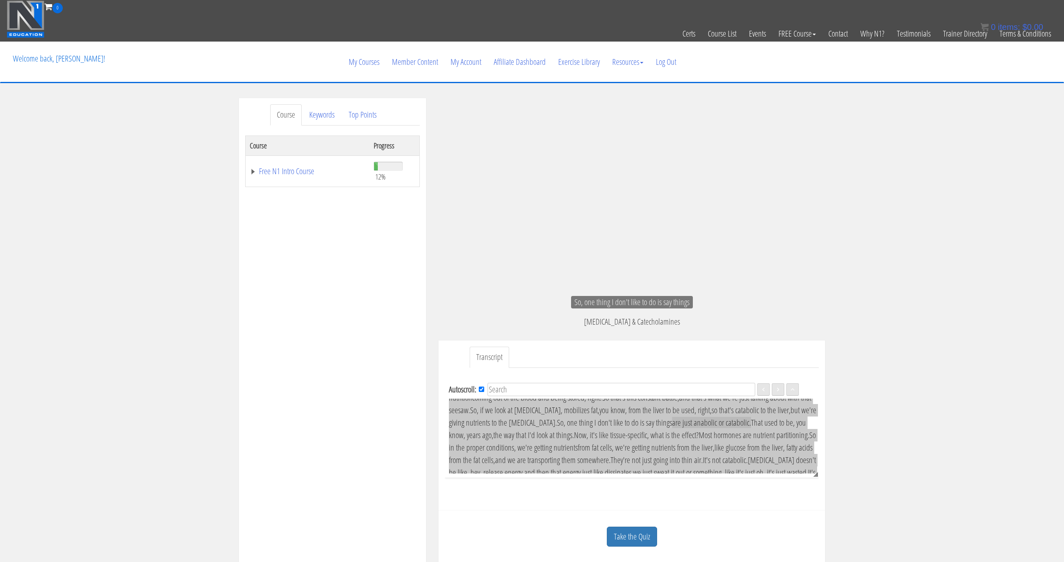
scroll to position [49, 0]
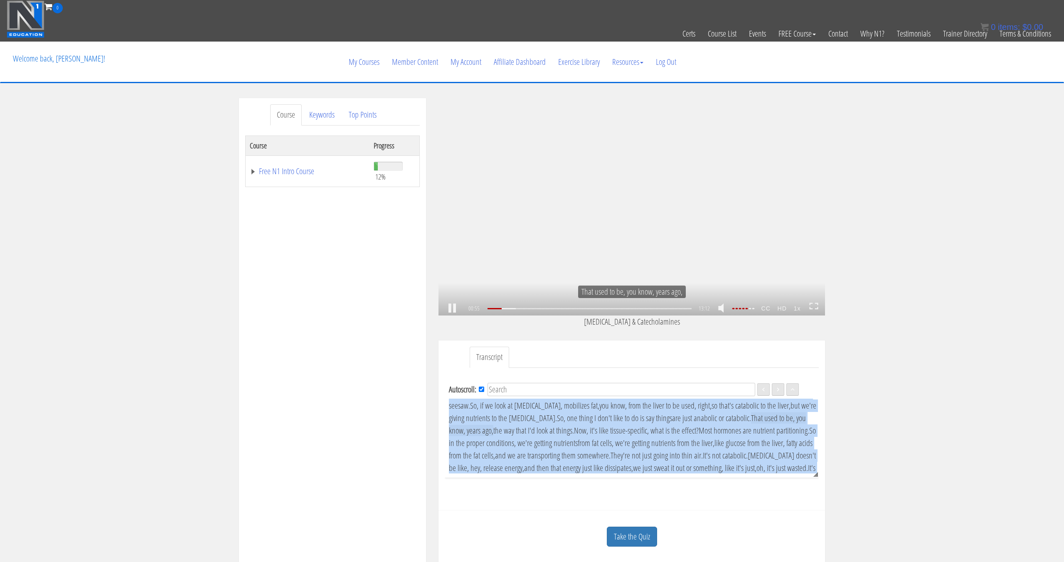
click at [608, 189] on div ".a{fill:#000;opacity:0.65;}.b{fill:#fff;opacity:1.0;} .fp-color-play{opacity:0.…" at bounding box center [631, 206] width 386 height 217
click at [506, 255] on div ".a{fill:#000;opacity:0.65;}.b{fill:#fff;opacity:1.0;} .fp-color-play{opacity:0.…" at bounding box center [631, 206] width 386 height 217
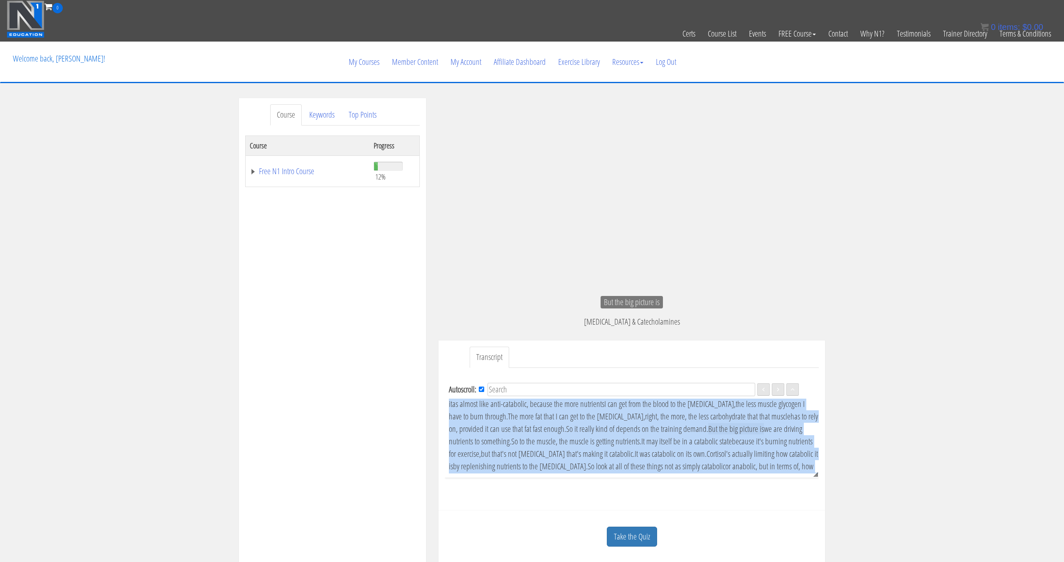
scroll to position [150, 0]
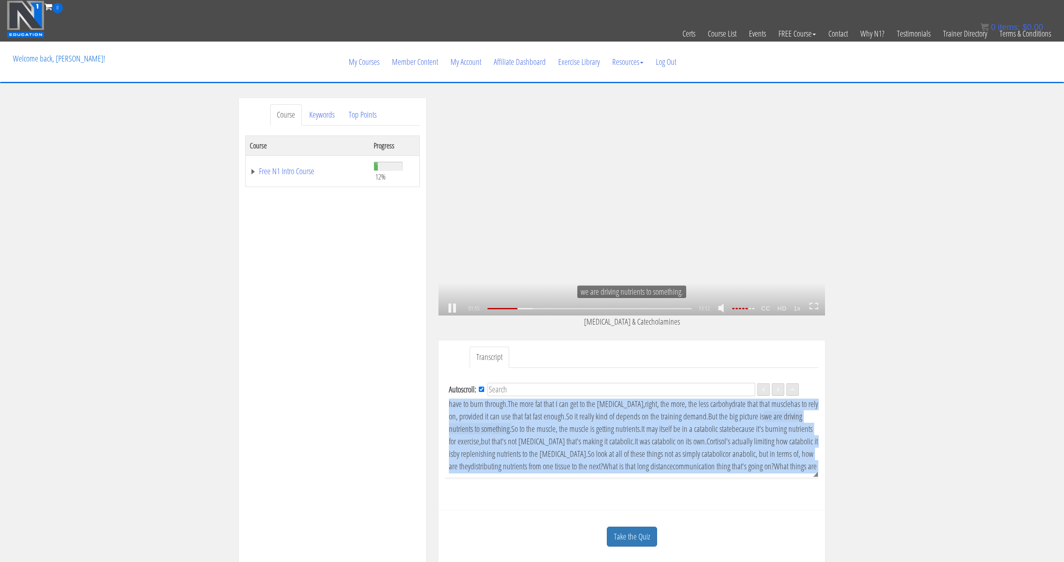
click at [745, 253] on div ".a{fill:#000;opacity:0.65;}.b{fill:#fff;opacity:1.0;} .fp-color-play{opacity:0.…" at bounding box center [631, 206] width 386 height 217
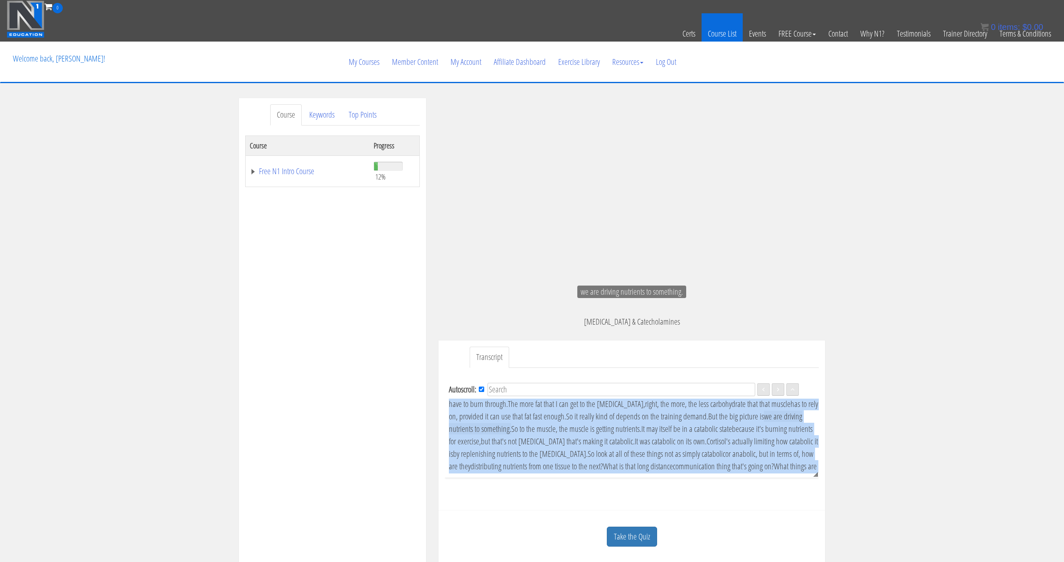
click at [719, 39] on link "Course List" at bounding box center [721, 33] width 41 height 41
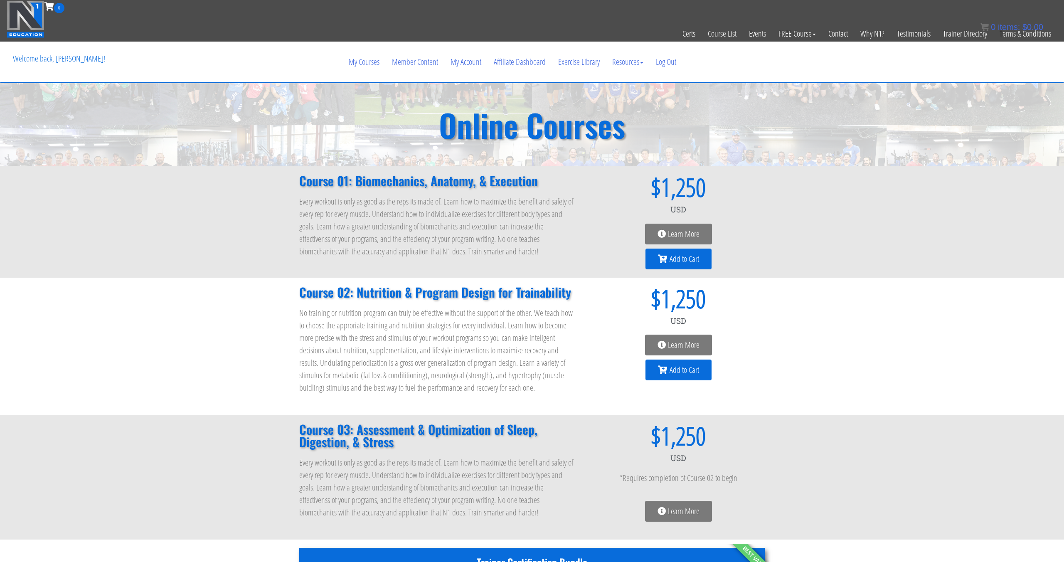
click at [670, 346] on span "Learn More" at bounding box center [684, 345] width 32 height 8
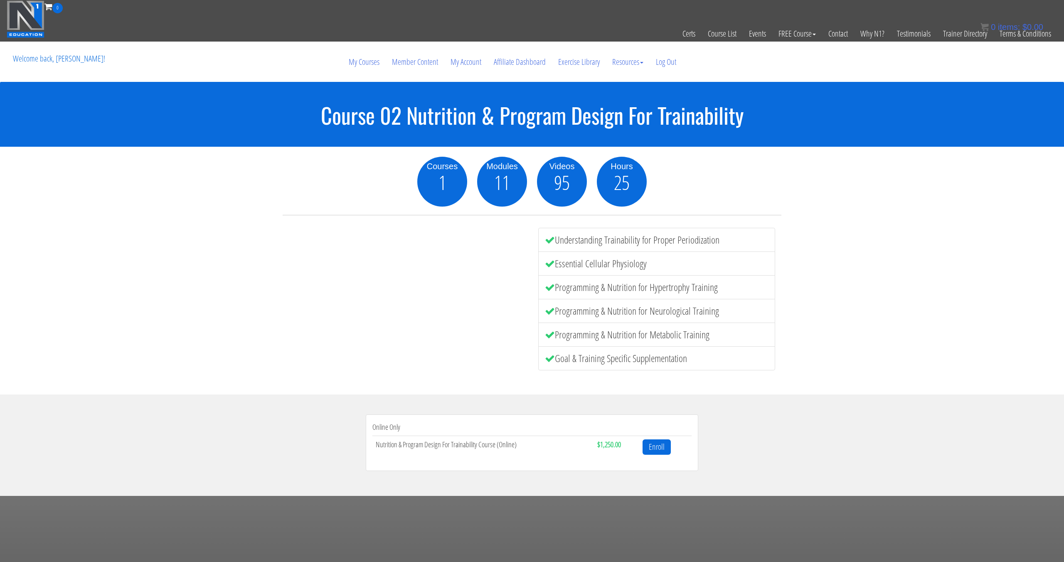
drag, startPoint x: 721, startPoint y: 365, endPoint x: 540, endPoint y: 241, distance: 219.8
click at [540, 241] on ul "Understanding Trainability for Proper Periodization Essential Cellular Physiolo…" at bounding box center [656, 299] width 237 height 143
copy ul "Understanding Trainability for Proper Periodization Essential Cellular Physiolo…"
